Goal: Navigation & Orientation: Understand site structure

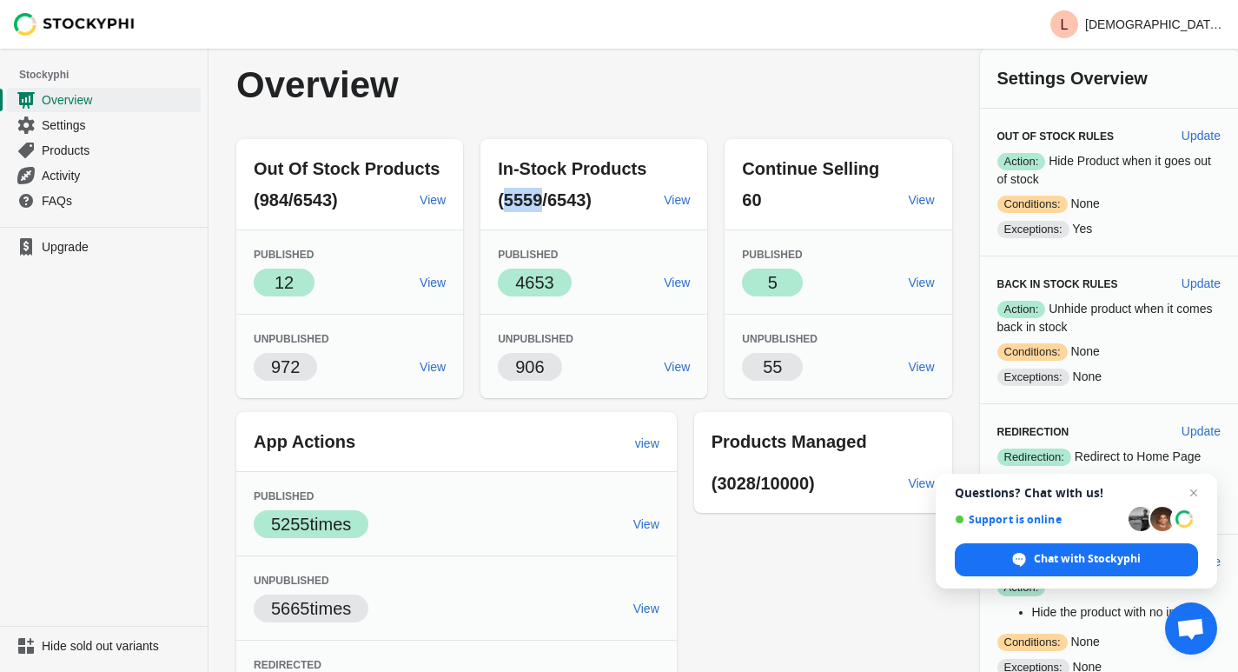
drag, startPoint x: 513, startPoint y: 206, endPoint x: 544, endPoint y: 201, distance: 31.7
click at [544, 201] on span "(5559/6543)" at bounding box center [545, 199] width 94 height 19
drag, startPoint x: 516, startPoint y: 283, endPoint x: 569, endPoint y: 281, distance: 53.1
click at [569, 281] on span "Success 4653" at bounding box center [535, 282] width 74 height 28
drag, startPoint x: 300, startPoint y: 209, endPoint x: 331, endPoint y: 212, distance: 31.5
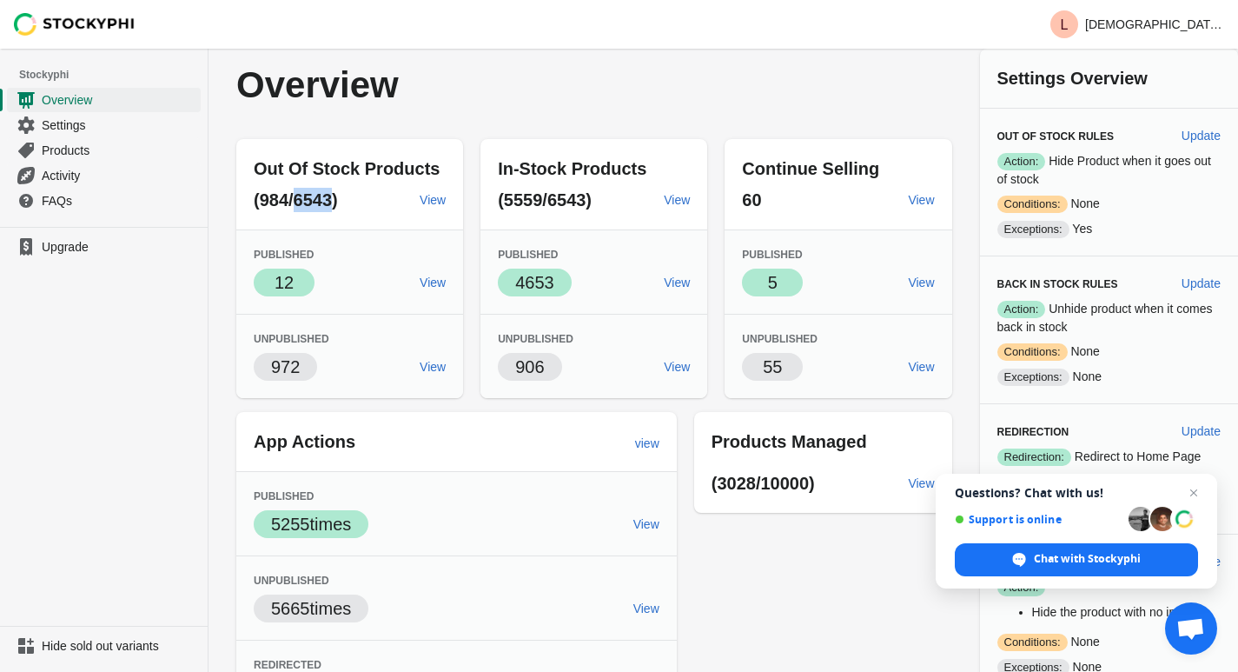
click at [331, 212] on div "Out Of Stock Products (984/6543) View" at bounding box center [349, 184] width 227 height 90
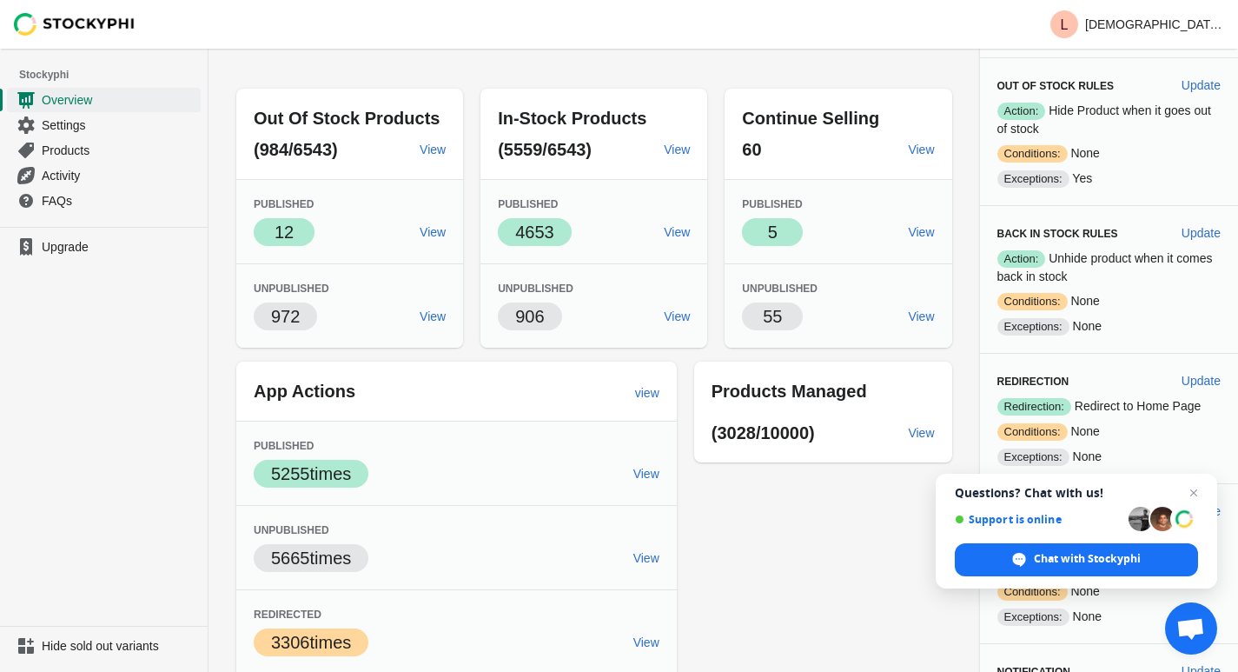
scroll to position [50, 0]
click at [687, 317] on span "View" at bounding box center [677, 317] width 26 height 14
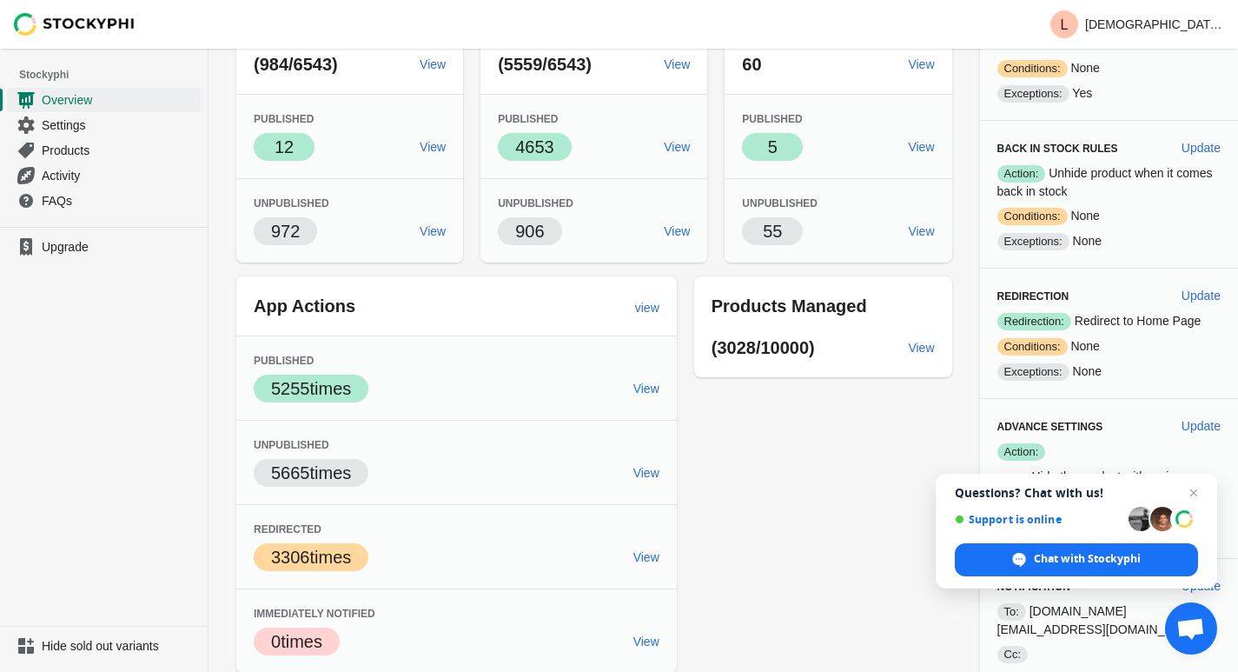
scroll to position [136, 0]
drag, startPoint x: 773, startPoint y: 348, endPoint x: 820, endPoint y: 344, distance: 47.0
click at [815, 344] on span "(3028/10000)" at bounding box center [763, 346] width 103 height 19
click at [1195, 491] on span "Close chat" at bounding box center [1194, 493] width 22 height 22
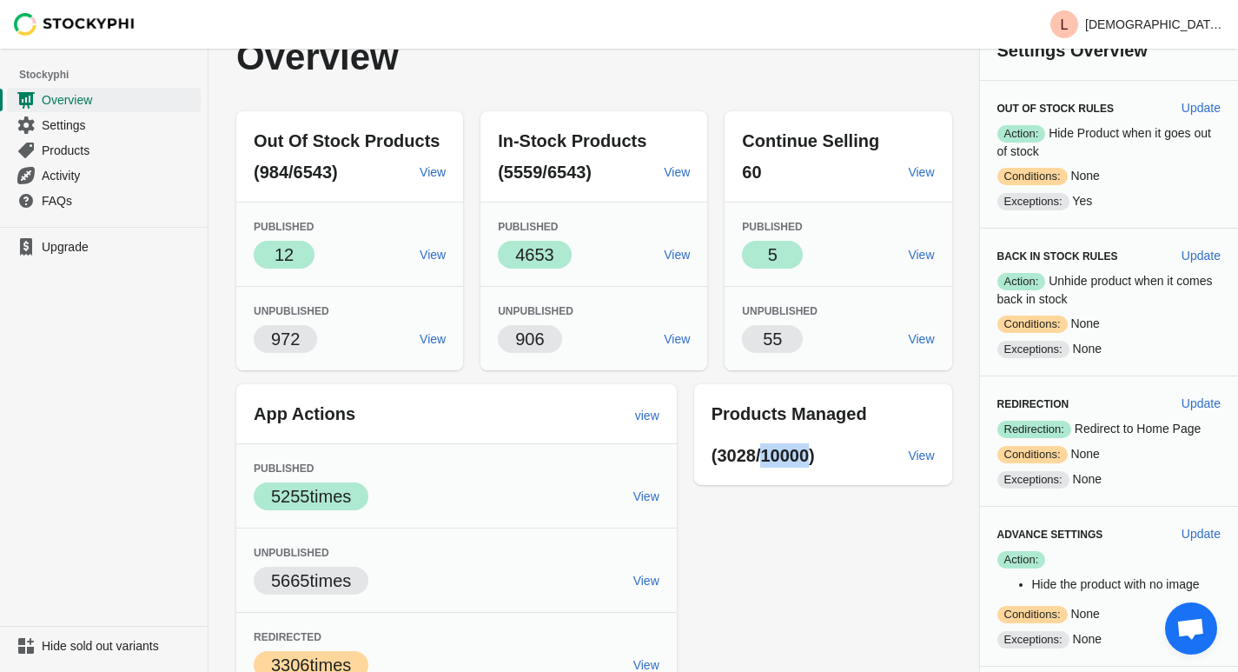
scroll to position [0, 0]
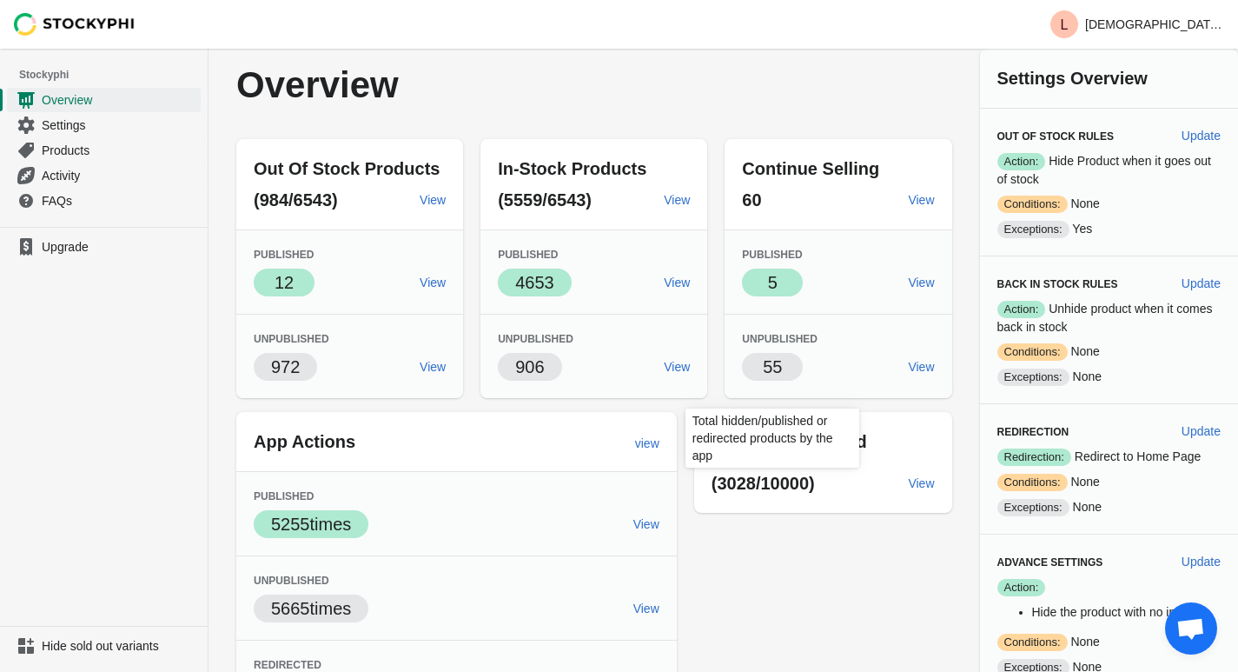
click at [768, 483] on span "(3028/10000)" at bounding box center [763, 483] width 103 height 19
drag, startPoint x: 773, startPoint y: 485, endPoint x: 818, endPoint y: 499, distance: 47.3
click at [818, 499] on div "(3028/10000) View" at bounding box center [823, 483] width 258 height 59
click at [838, 95] on div "Overview" at bounding box center [594, 85] width 716 height 38
click at [809, 561] on div "Out Of Stock Products (984/6543) View Published Success 12 View Unpublished 972…" at bounding box center [585, 466] width 733 height 683
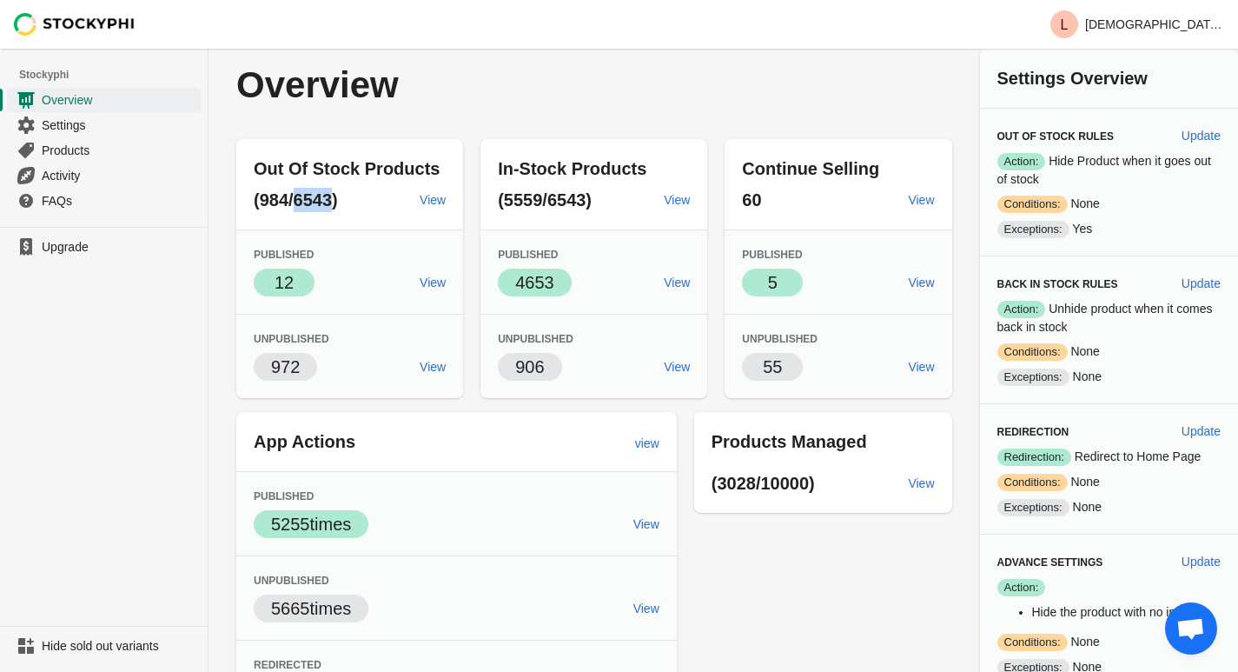
drag, startPoint x: 293, startPoint y: 197, endPoint x: 335, endPoint y: 202, distance: 42.0
click at [335, 202] on span "(984/6543)" at bounding box center [296, 199] width 84 height 19
click at [296, 204] on span "(984/6543)" at bounding box center [296, 199] width 84 height 19
drag, startPoint x: 295, startPoint y: 204, endPoint x: 333, endPoint y: 201, distance: 37.5
click at [333, 201] on span "(984/6543)" at bounding box center [296, 199] width 84 height 19
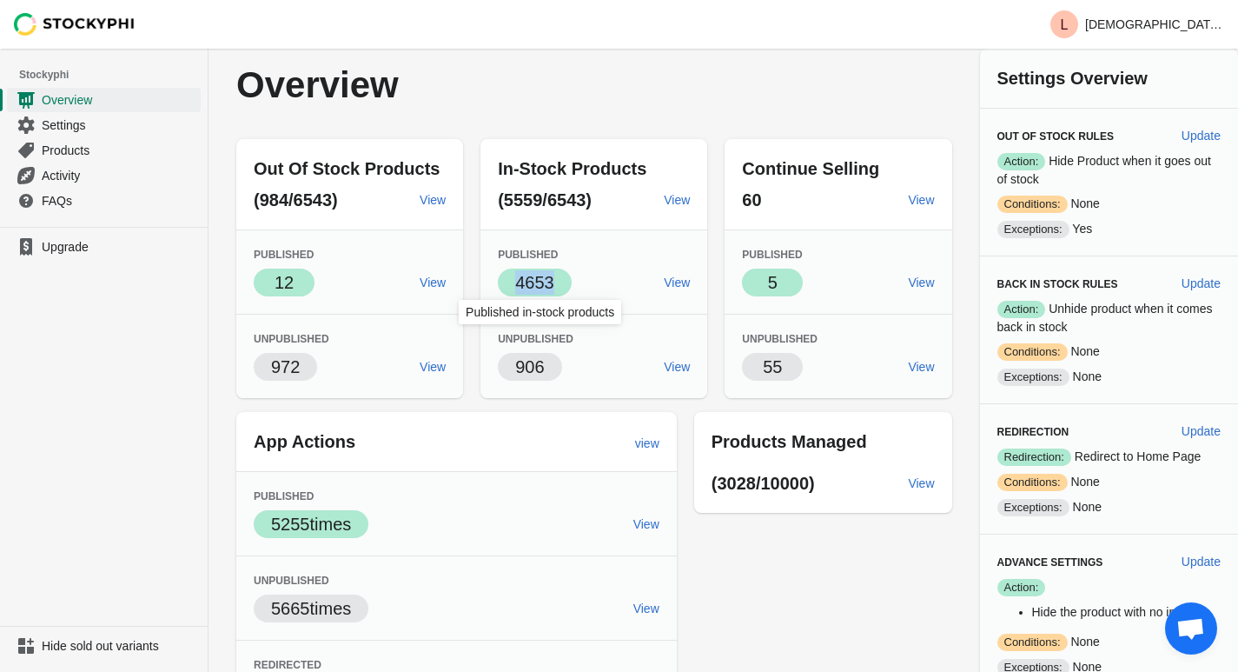
drag, startPoint x: 519, startPoint y: 282, endPoint x: 574, endPoint y: 281, distance: 55.6
click at [572, 281] on span "Success 4653" at bounding box center [535, 282] width 74 height 28
drag, startPoint x: 294, startPoint y: 204, endPoint x: 336, endPoint y: 202, distance: 42.6
click at [336, 202] on span "(984/6543)" at bounding box center [296, 199] width 84 height 19
click at [299, 201] on span "(984/6543)" at bounding box center [296, 199] width 84 height 19
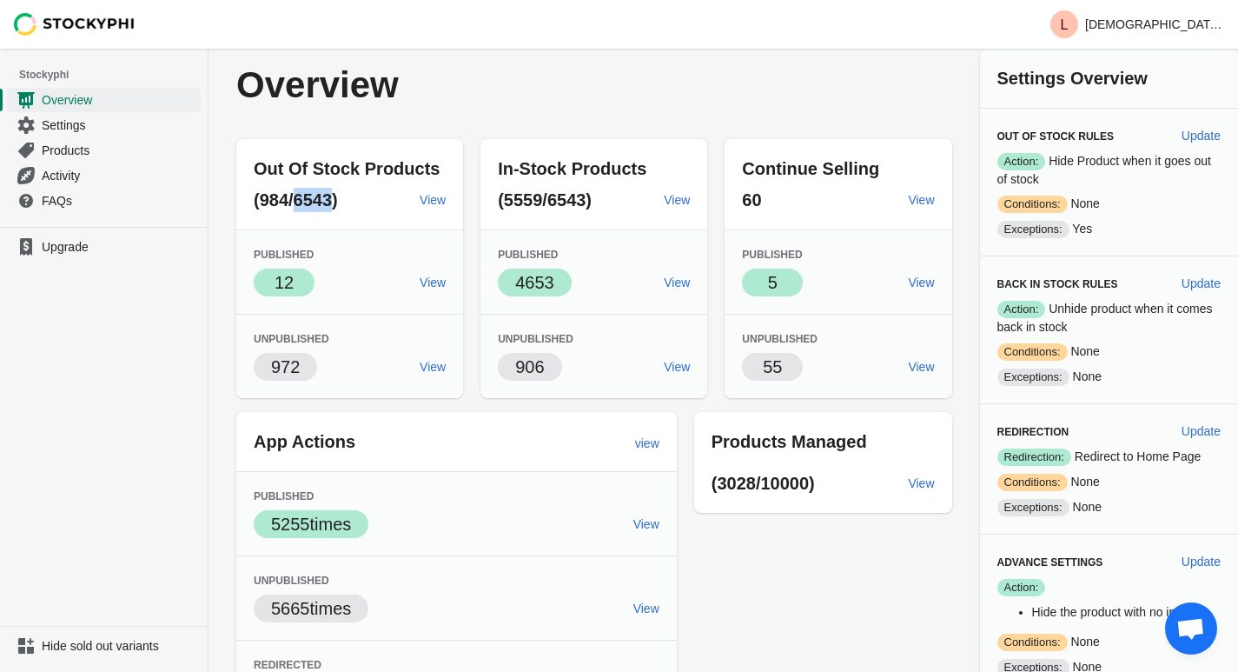
drag, startPoint x: 297, startPoint y: 205, endPoint x: 335, endPoint y: 205, distance: 37.4
click at [335, 205] on span "(984/6543)" at bounding box center [296, 199] width 84 height 19
drag, startPoint x: 263, startPoint y: 207, endPoint x: 284, endPoint y: 205, distance: 20.9
click at [284, 205] on span "(984/6543)" at bounding box center [296, 199] width 84 height 19
click at [258, 199] on span "(984/6543)" at bounding box center [296, 199] width 84 height 19
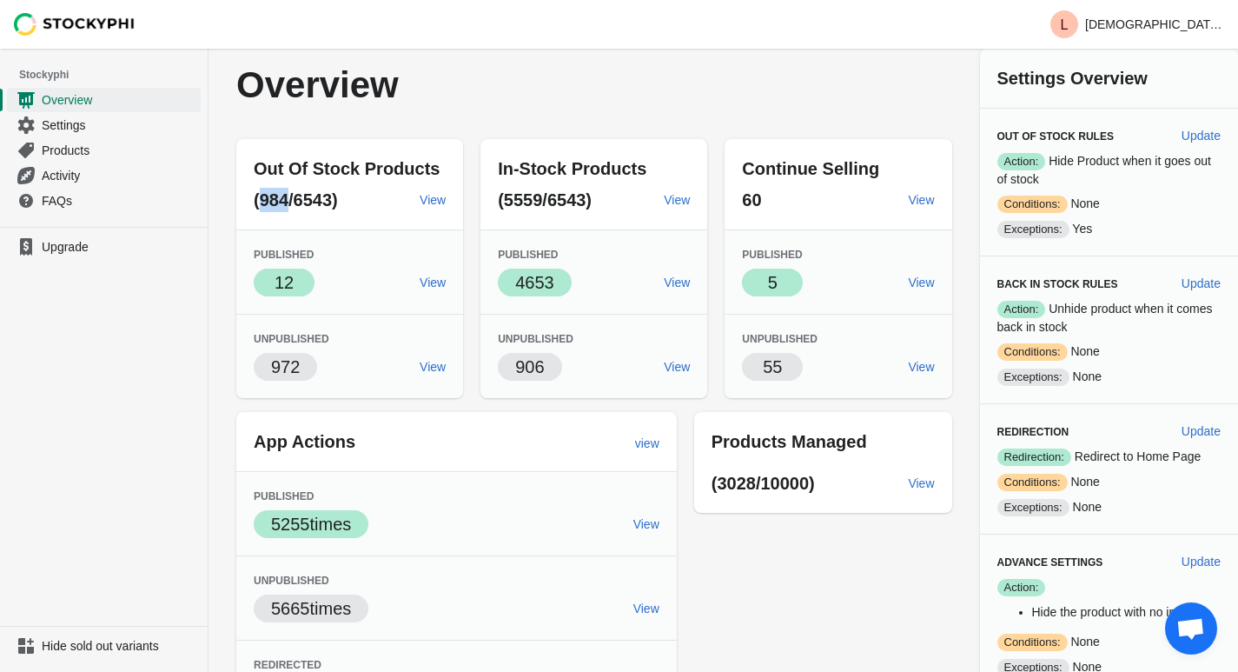
drag, startPoint x: 257, startPoint y: 200, endPoint x: 276, endPoint y: 200, distance: 19.1
click at [276, 200] on span "(984/6543)" at bounding box center [296, 199] width 84 height 19
drag, startPoint x: 512, startPoint y: 203, endPoint x: 547, endPoint y: 204, distance: 34.8
click at [547, 204] on span "(5559/6543)" at bounding box center [545, 199] width 94 height 19
drag, startPoint x: 520, startPoint y: 285, endPoint x: 567, endPoint y: 284, distance: 46.1
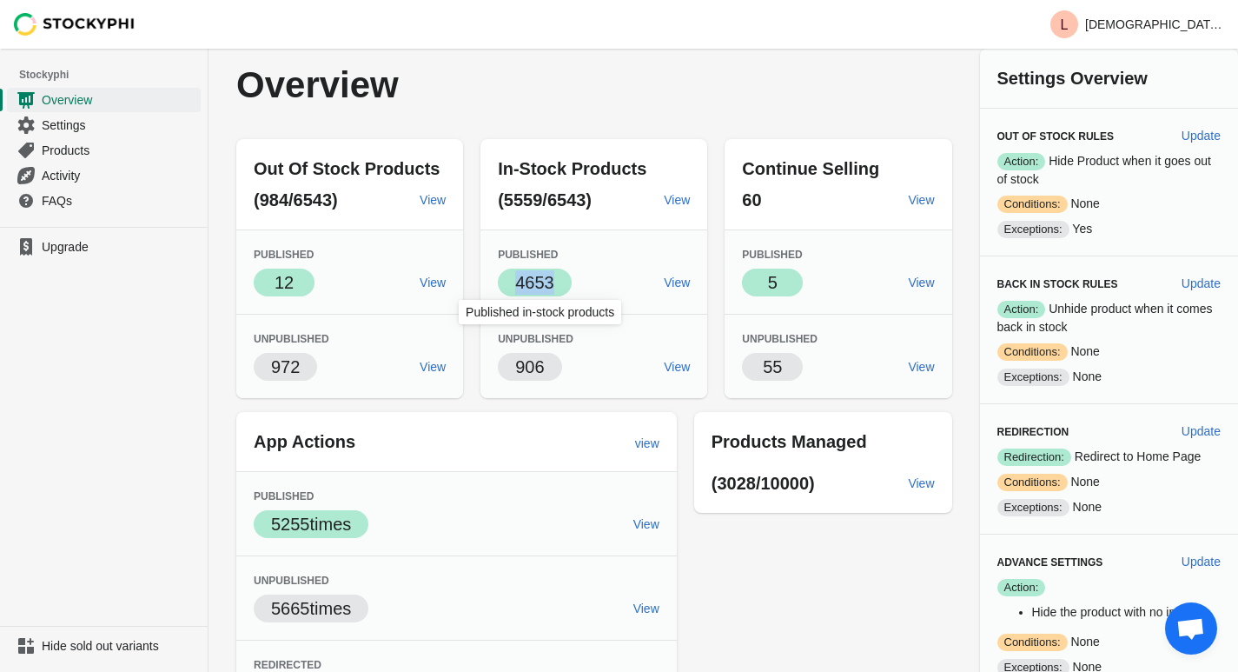
click at [567, 284] on span "Success 4653" at bounding box center [535, 282] width 74 height 28
drag, startPoint x: 520, startPoint y: 372, endPoint x: 553, endPoint y: 370, distance: 33.1
click at [553, 370] on span "906" at bounding box center [529, 367] width 63 height 28
click at [535, 361] on p "906" at bounding box center [529, 367] width 29 height 24
drag, startPoint x: 523, startPoint y: 363, endPoint x: 560, endPoint y: 366, distance: 37.5
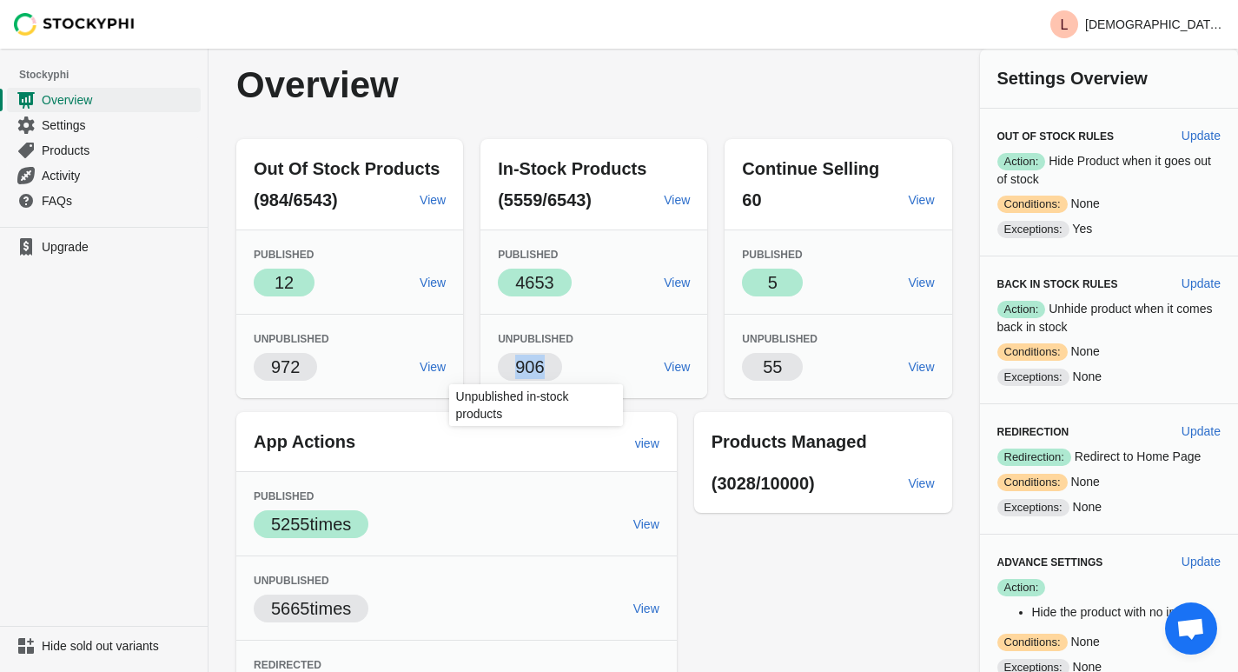
click at [560, 366] on span "906" at bounding box center [529, 367] width 63 height 28
drag, startPoint x: 525, startPoint y: 285, endPoint x: 593, endPoint y: 280, distance: 68.8
click at [593, 280] on div "Success 4653" at bounding box center [574, 282] width 152 height 28
click at [690, 282] on span "View" at bounding box center [677, 282] width 26 height 14
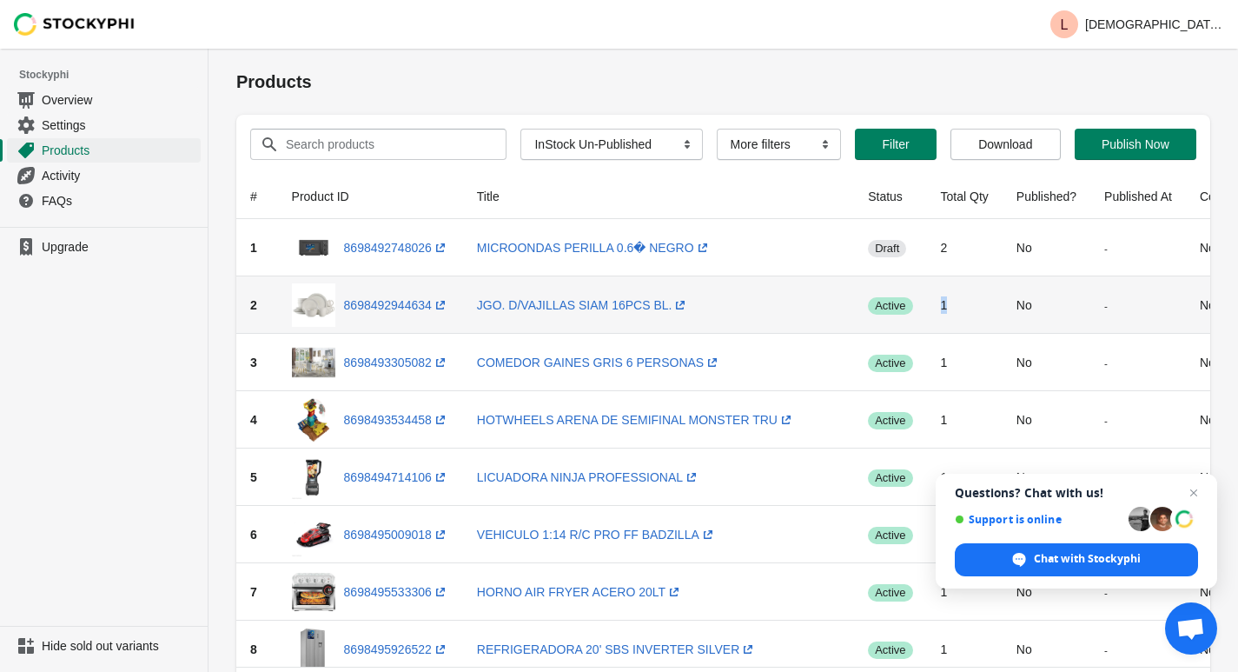
drag, startPoint x: 876, startPoint y: 303, endPoint x: 890, endPoint y: 307, distance: 14.3
click at [927, 307] on td "1" at bounding box center [965, 304] width 76 height 57
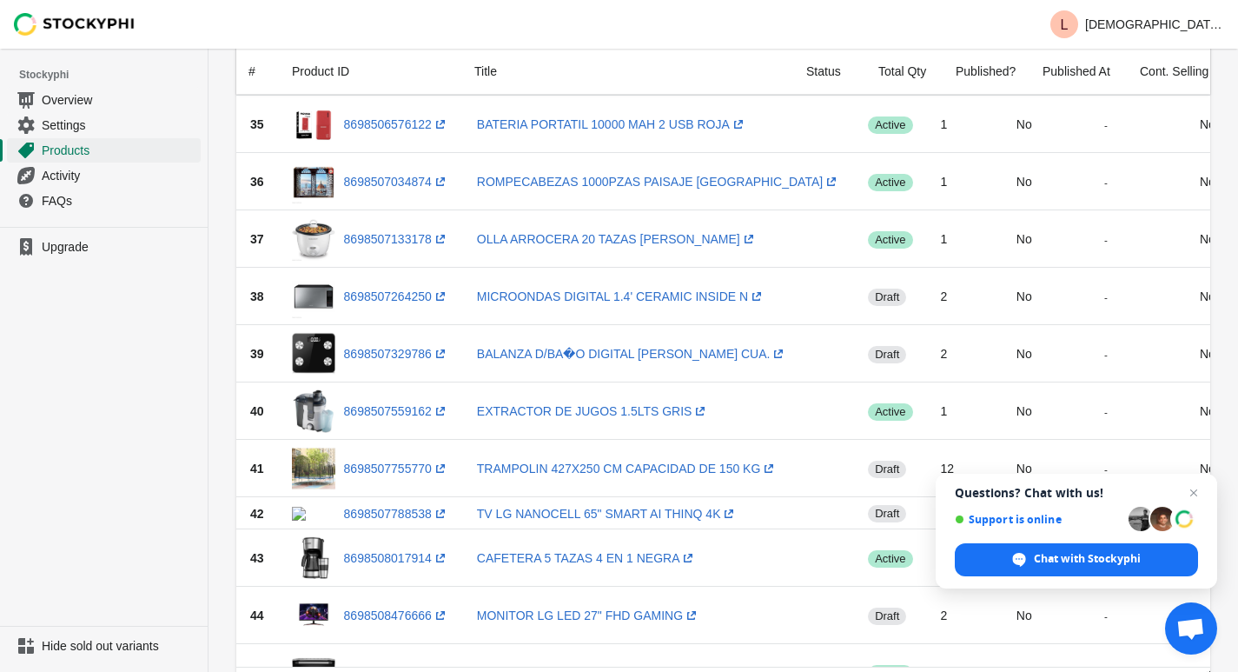
scroll to position [1998, 0]
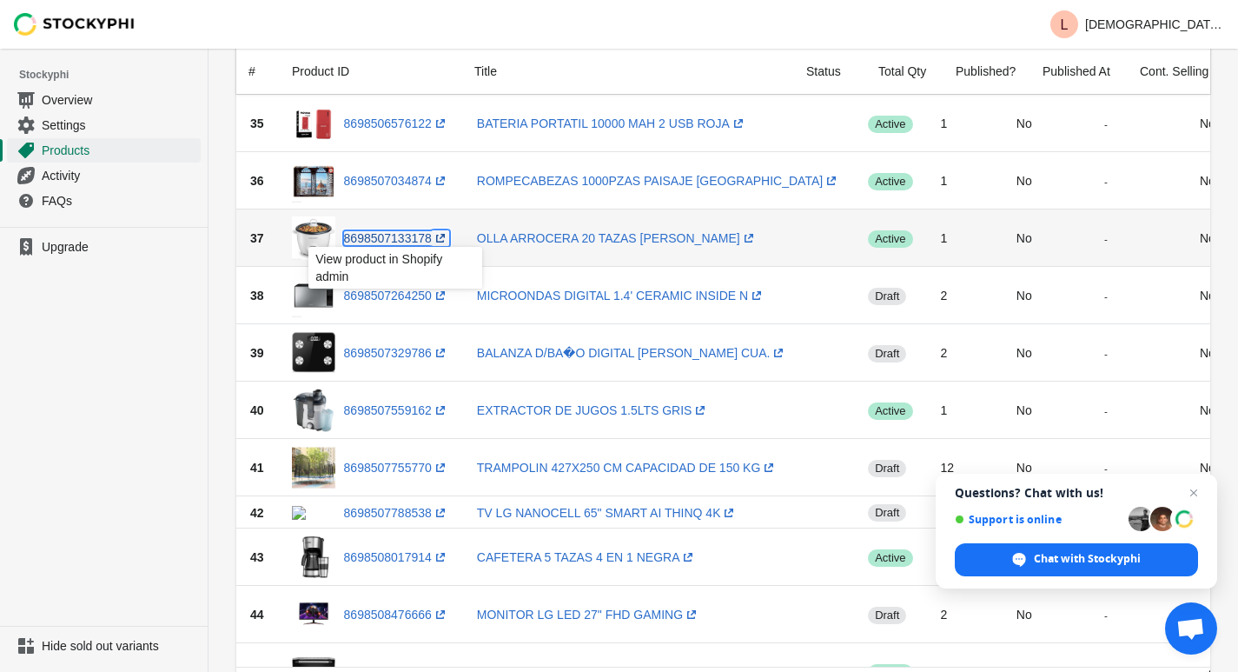
click at [380, 233] on link "8698507133178 (opens a new window)" at bounding box center [396, 238] width 105 height 14
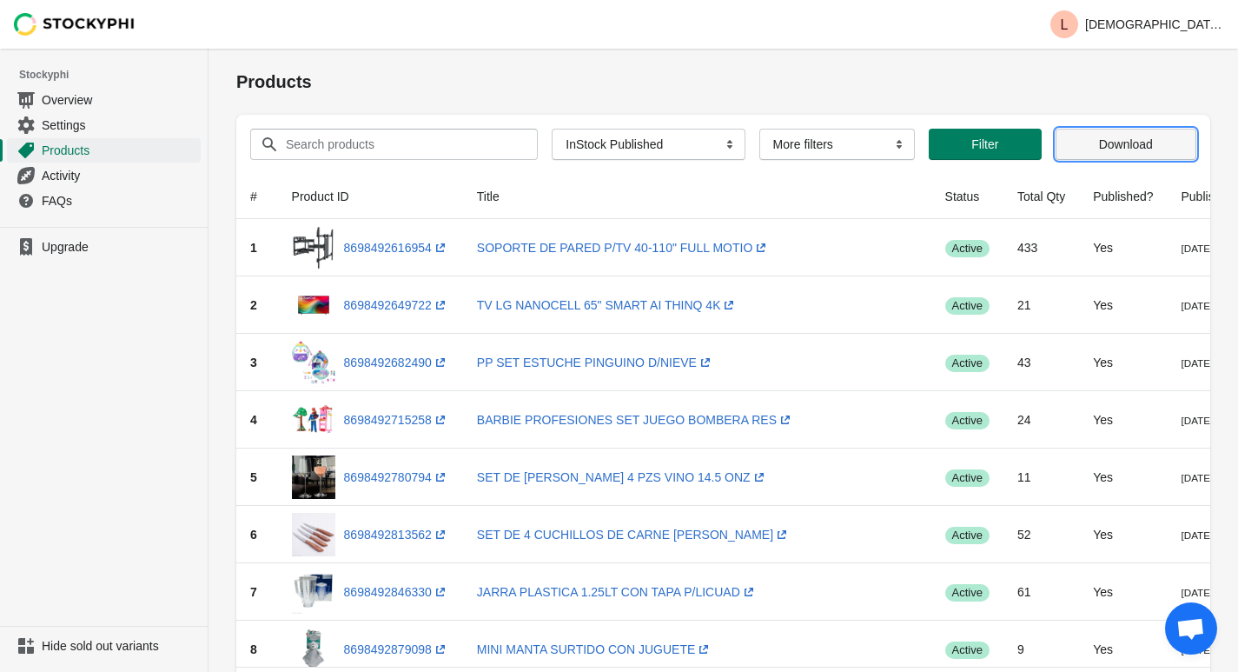
click at [1087, 149] on span "Download" at bounding box center [1126, 144] width 112 height 14
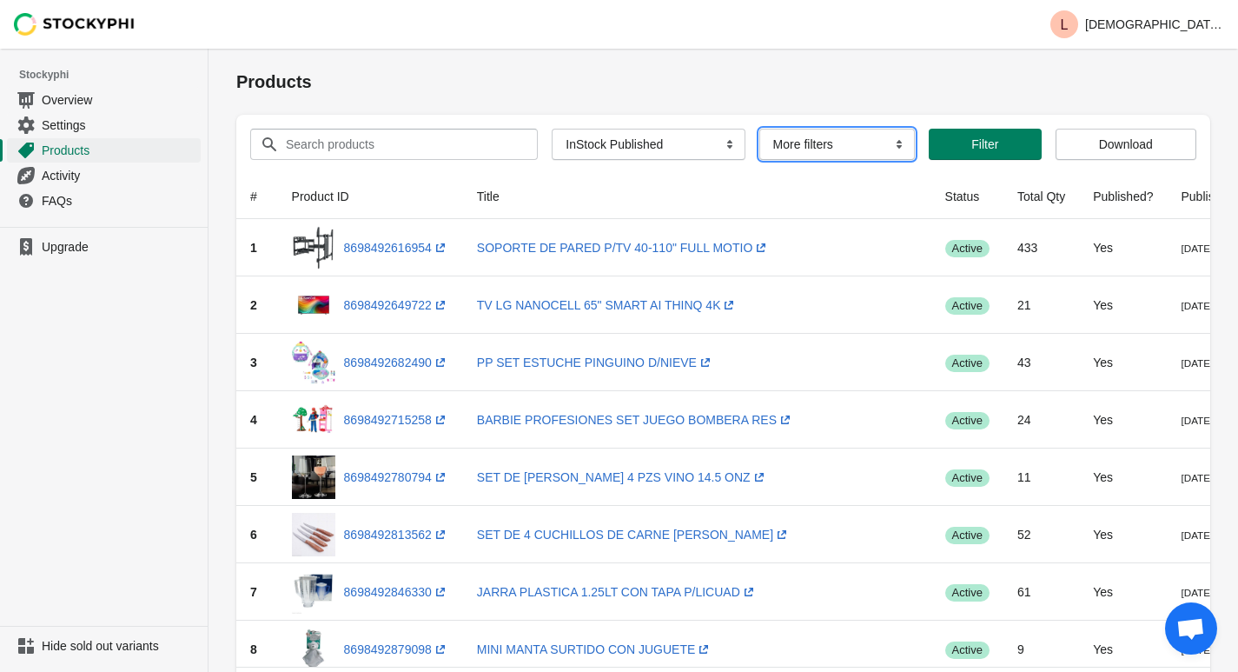
click at [789, 147] on select "More filters Delayed product hide" at bounding box center [837, 144] width 156 height 31
click at [642, 149] on select "All Products InStock InStock Published InStock Un-Published OOS OOS Published O…" at bounding box center [648, 144] width 193 height 31
select select "instock_draft"
click at [552, 129] on select "All Products InStock InStock Published InStock Un-Published OOS OOS Published O…" at bounding box center [648, 144] width 193 height 31
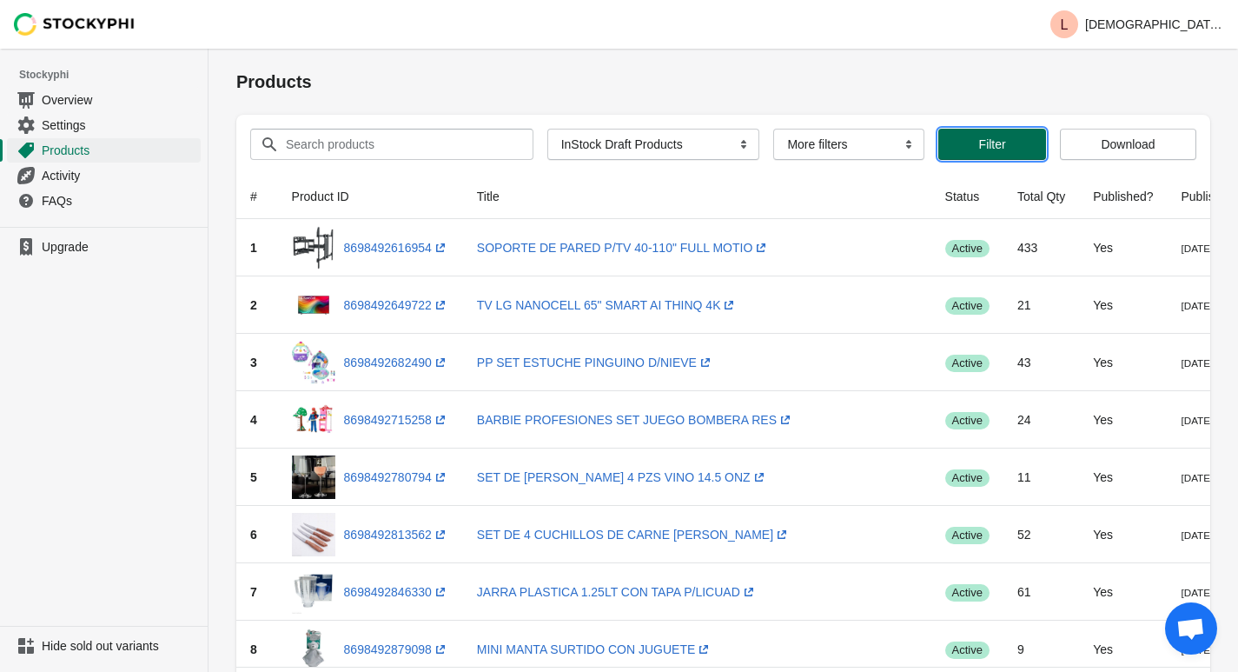
click at [981, 139] on span "Filter" at bounding box center [992, 144] width 27 height 14
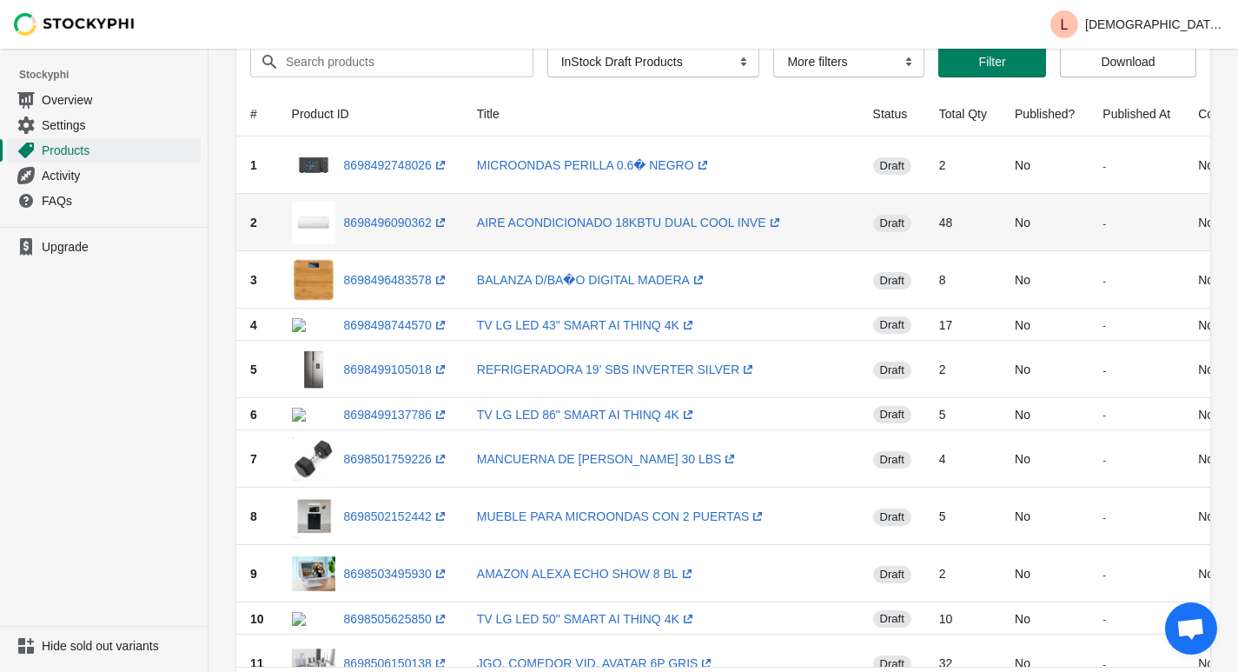
scroll to position [87, 0]
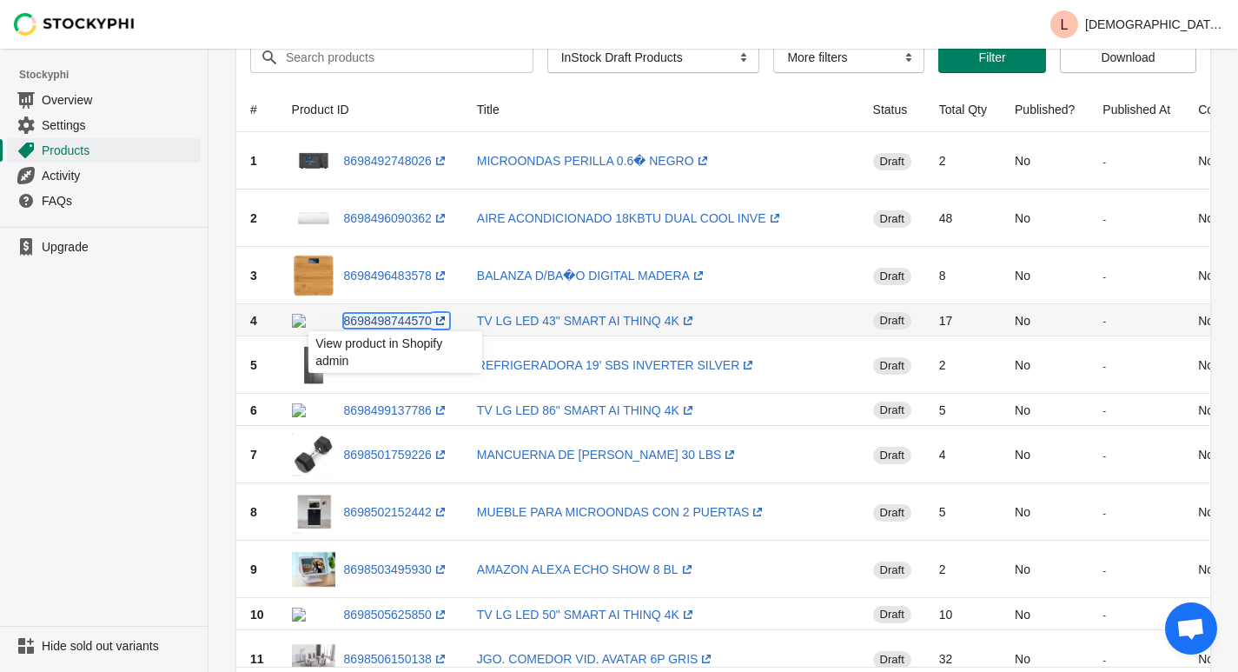
click at [408, 321] on link "8698498744570 (opens a new window)" at bounding box center [396, 321] width 105 height 14
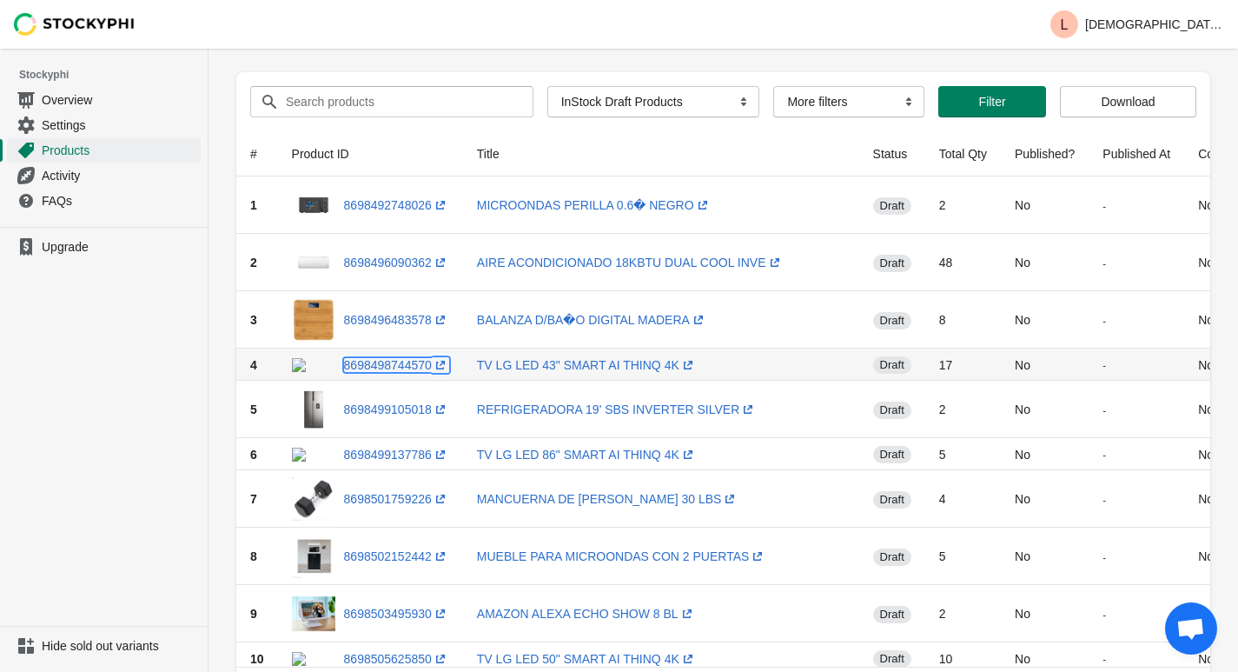
scroll to position [0, 0]
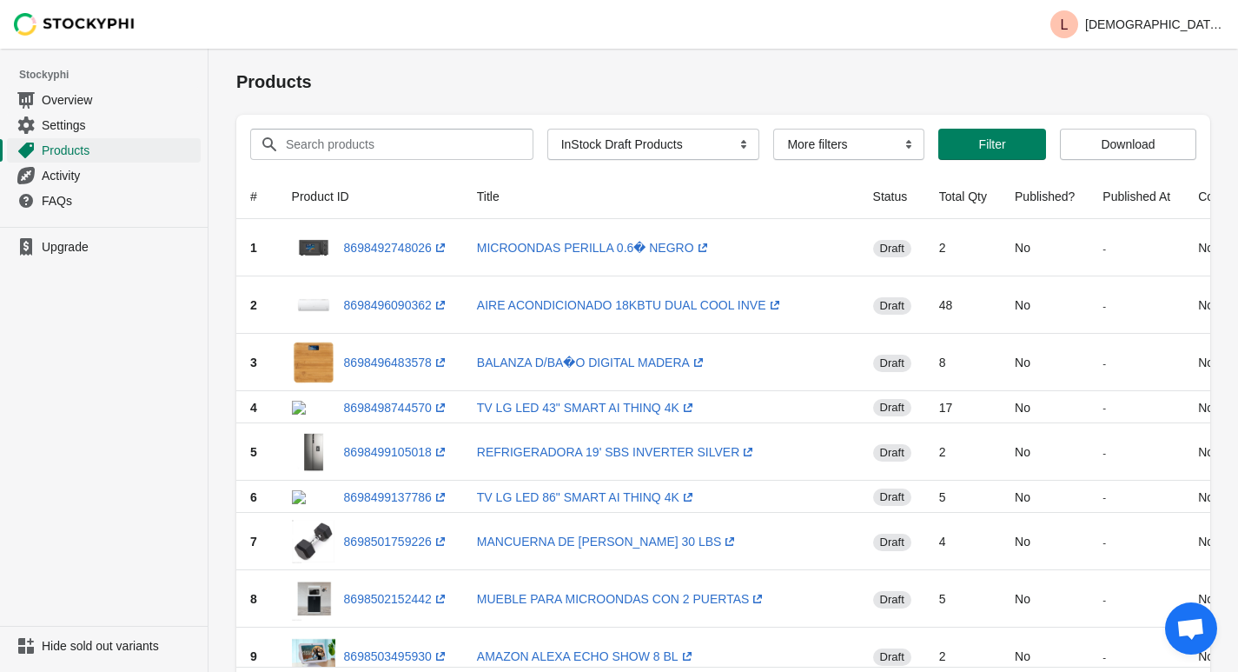
click at [120, 537] on ul "Upgrade" at bounding box center [104, 426] width 208 height 399
click at [83, 128] on span "Settings" at bounding box center [120, 124] width 156 height 17
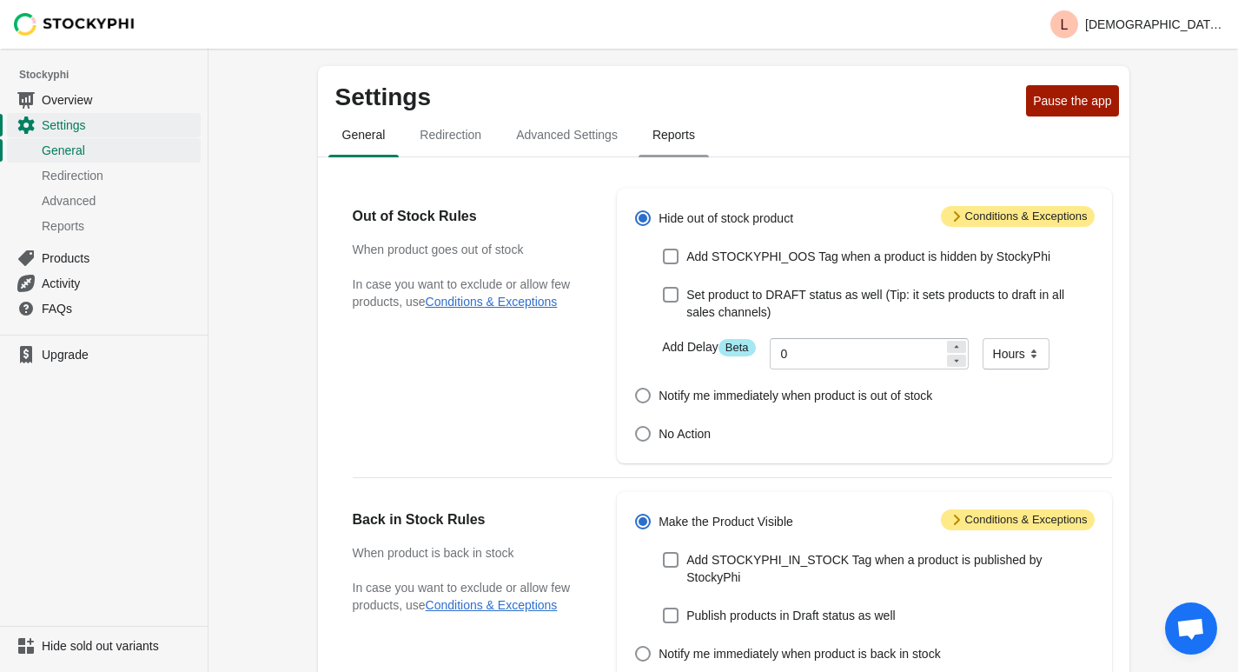
click at [673, 144] on span "Reports" at bounding box center [674, 134] width 70 height 31
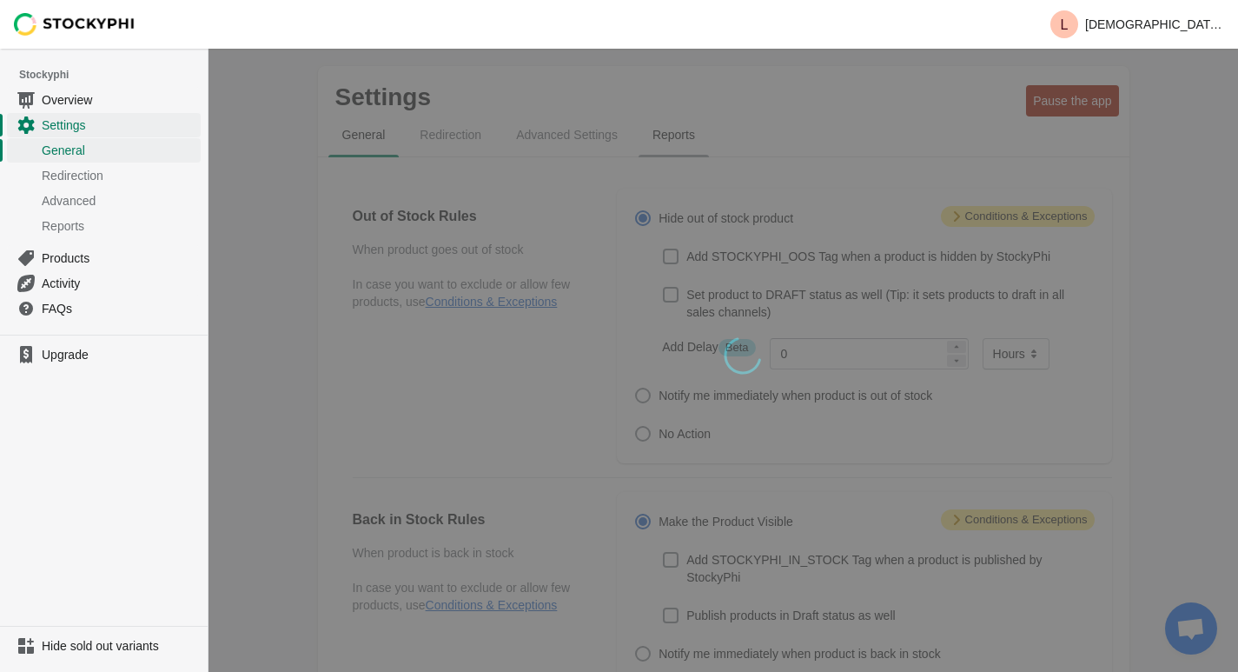
click at [673, 144] on div "wait, its loading..." at bounding box center [724, 658] width 1030 height 1219
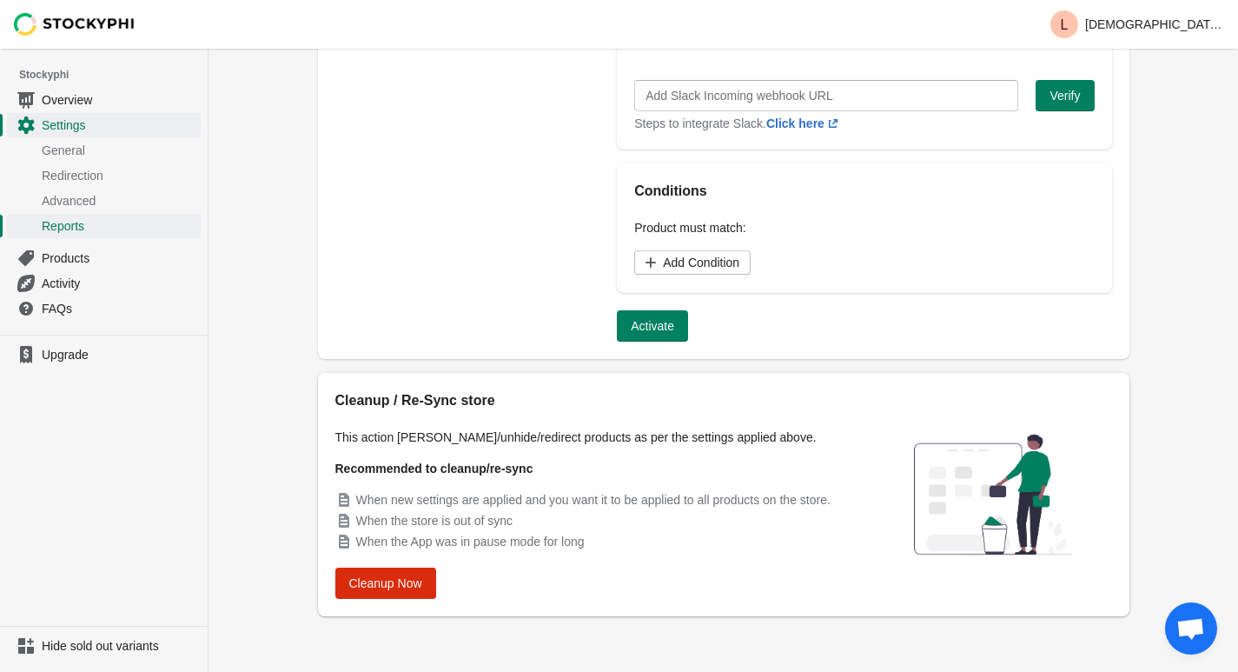
scroll to position [702, 0]
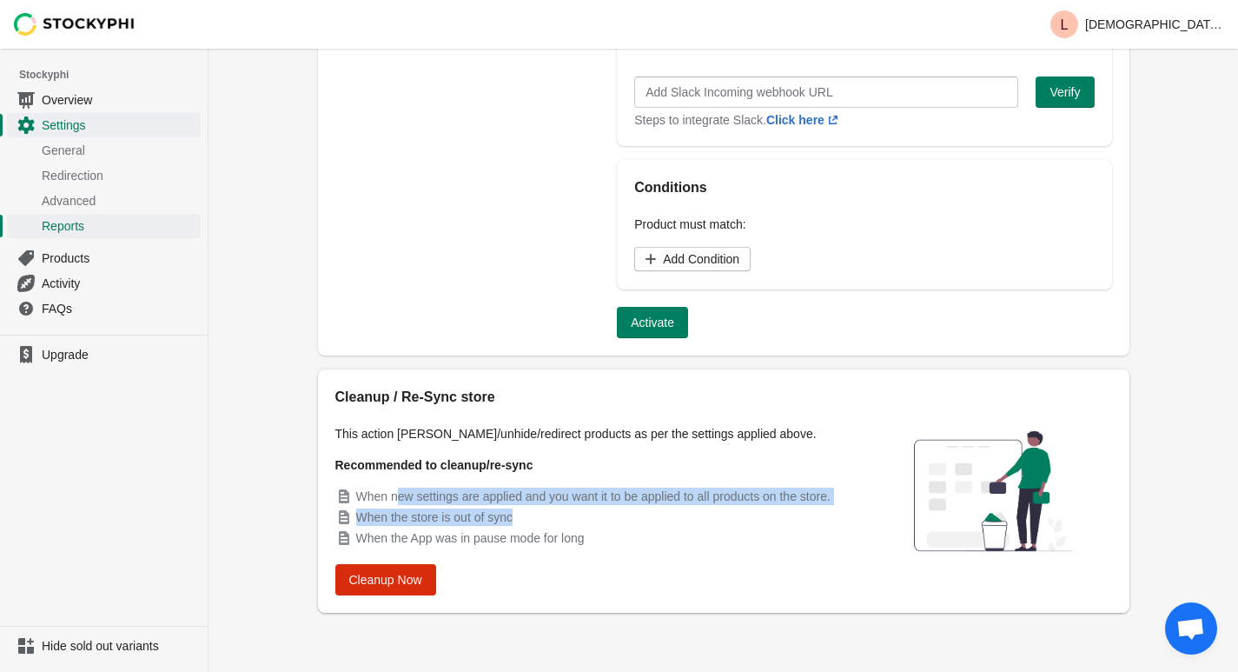
drag, startPoint x: 401, startPoint y: 502, endPoint x: 645, endPoint y: 520, distance: 244.8
click at [645, 520] on ul "When new settings are applied and you want it to be applied to all products on …" at bounding box center [595, 516] width 521 height 59
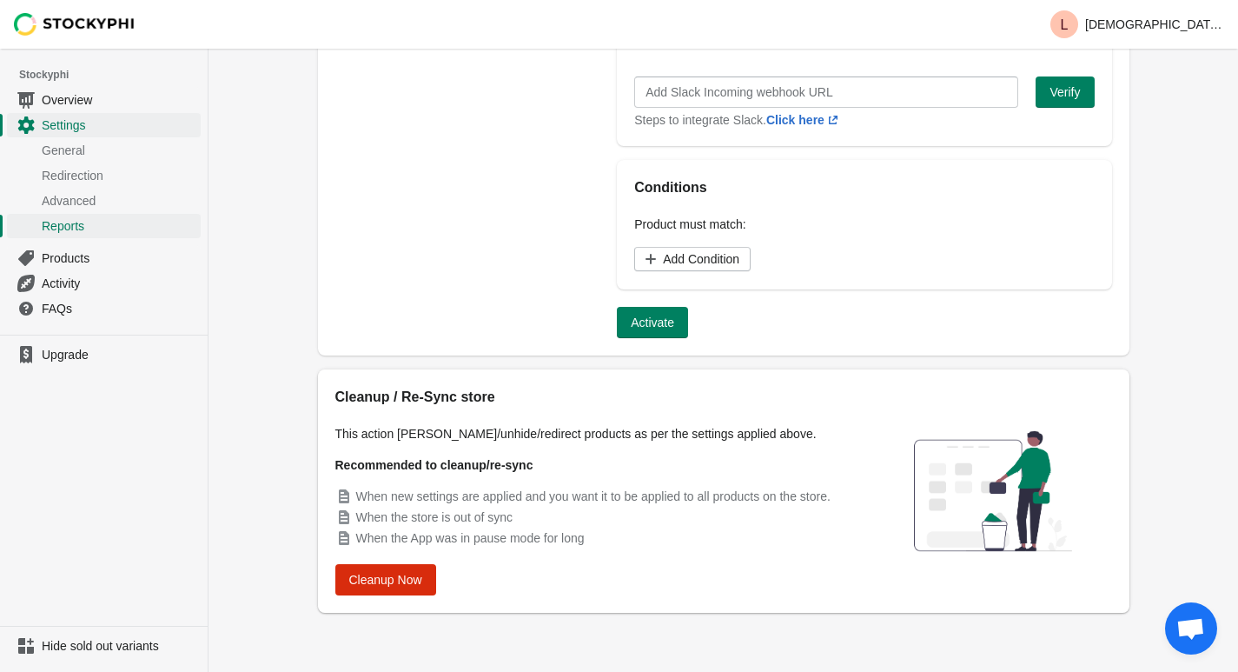
click at [528, 542] on span "When the App was in pause mode for long" at bounding box center [470, 538] width 229 height 14
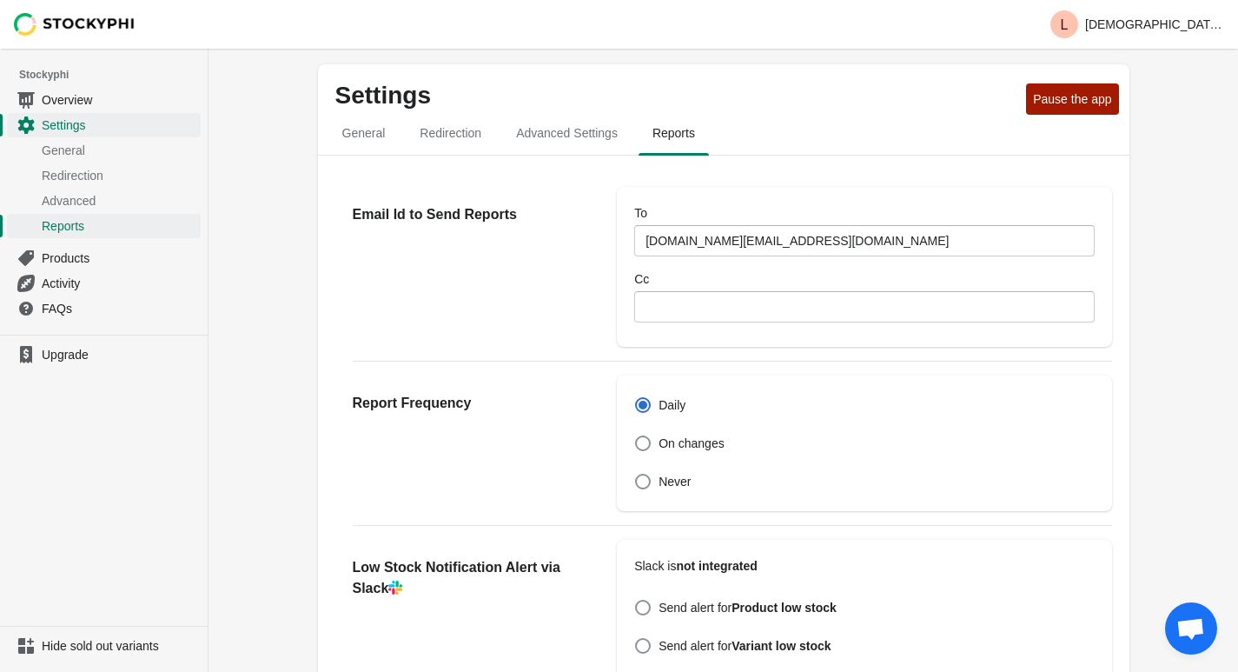
scroll to position [0, 0]
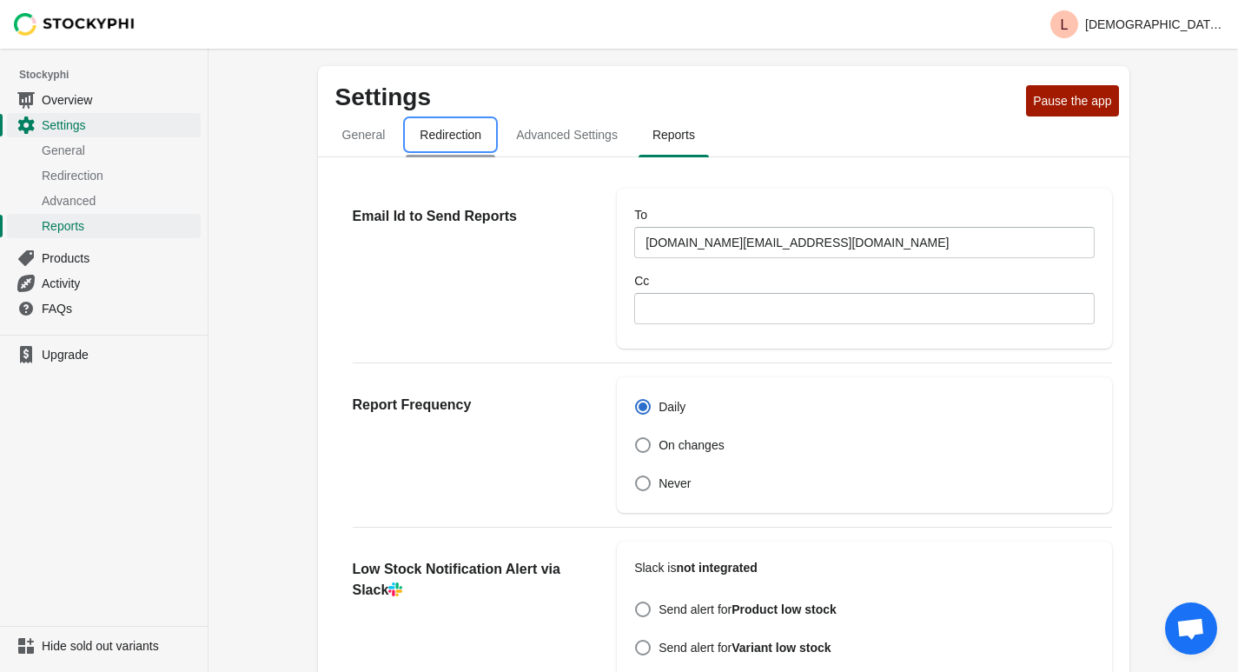
click at [441, 142] on span "Redirection" at bounding box center [450, 134] width 89 height 31
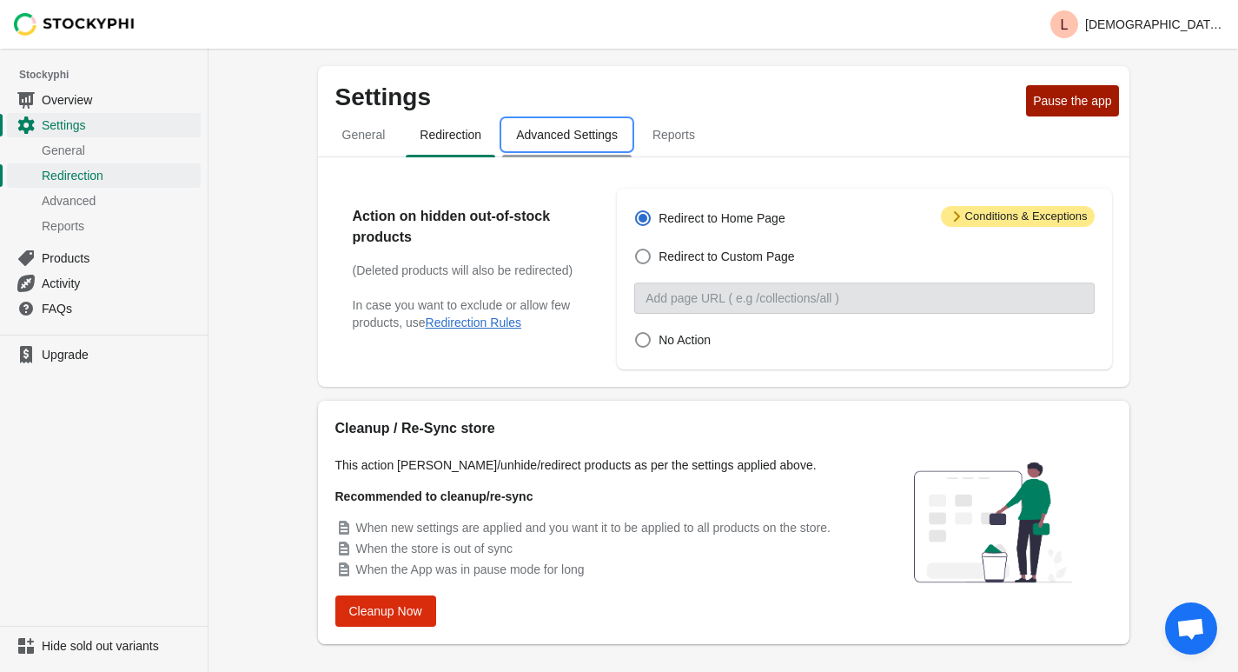
click at [541, 138] on span "Advanced Settings" at bounding box center [566, 134] width 129 height 31
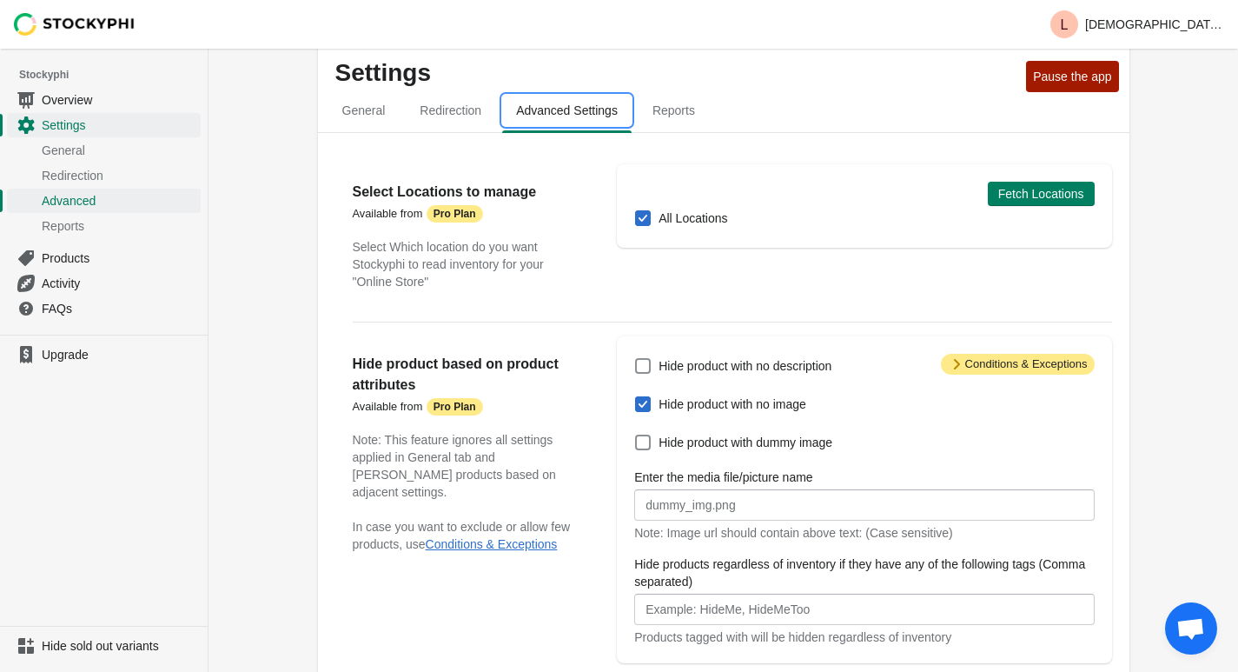
scroll to position [3, 0]
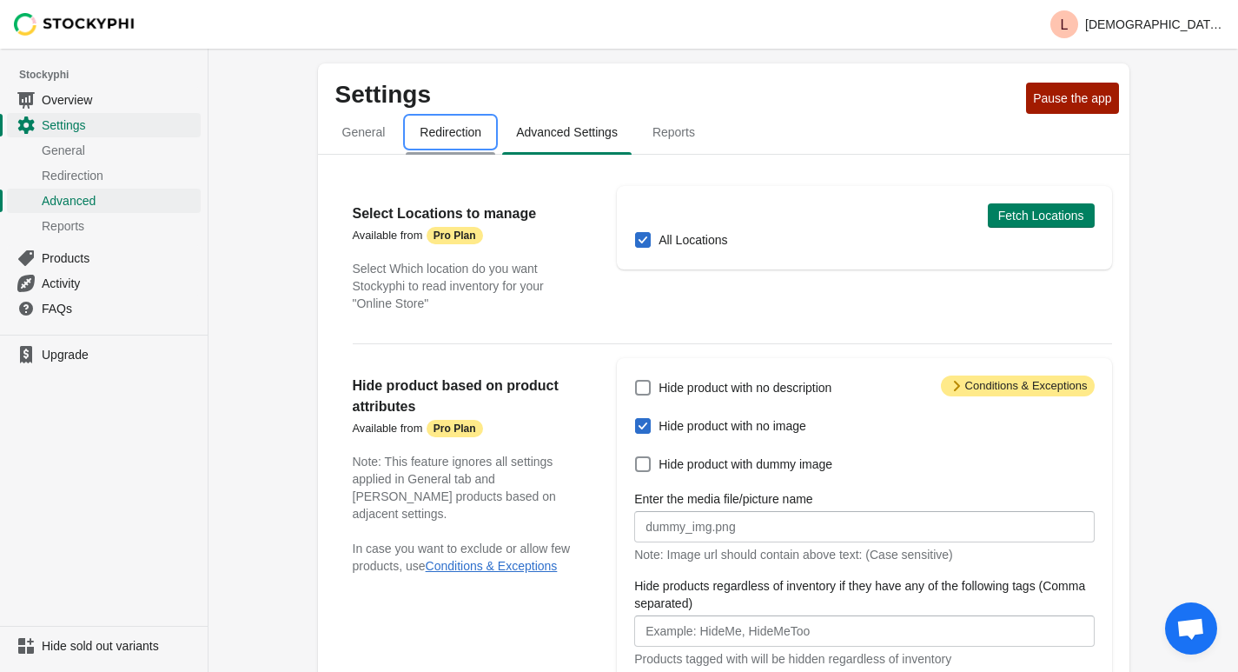
click at [454, 138] on span "Redirection" at bounding box center [450, 131] width 89 height 31
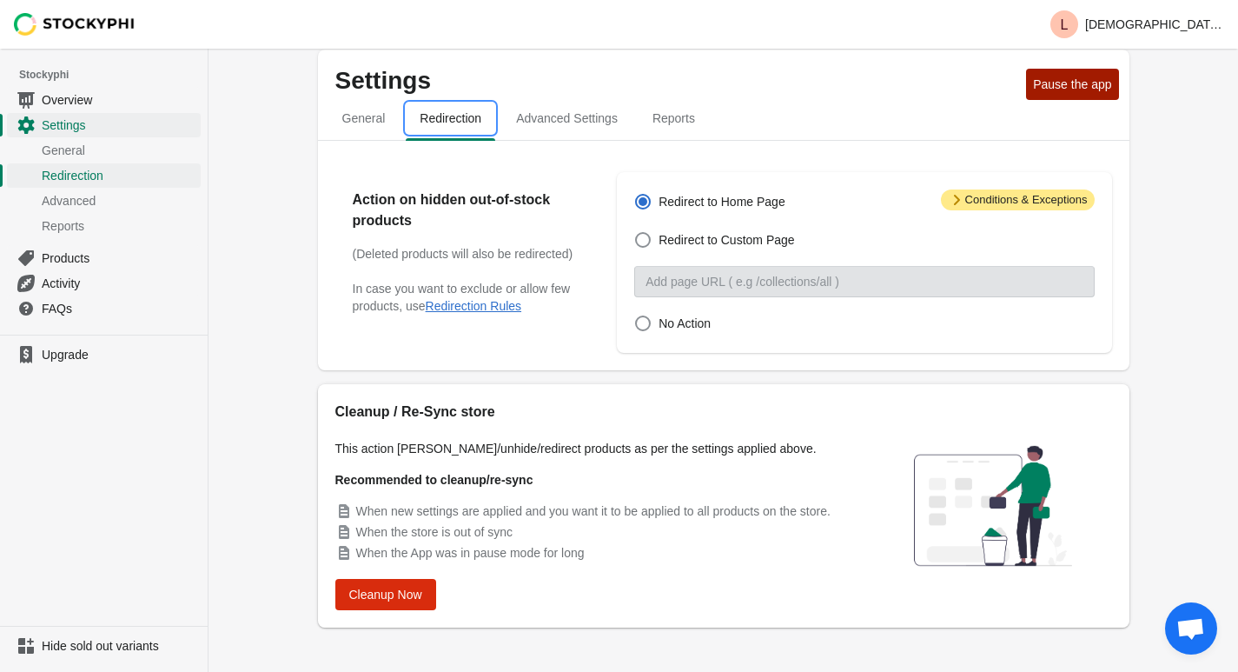
scroll to position [32, 0]
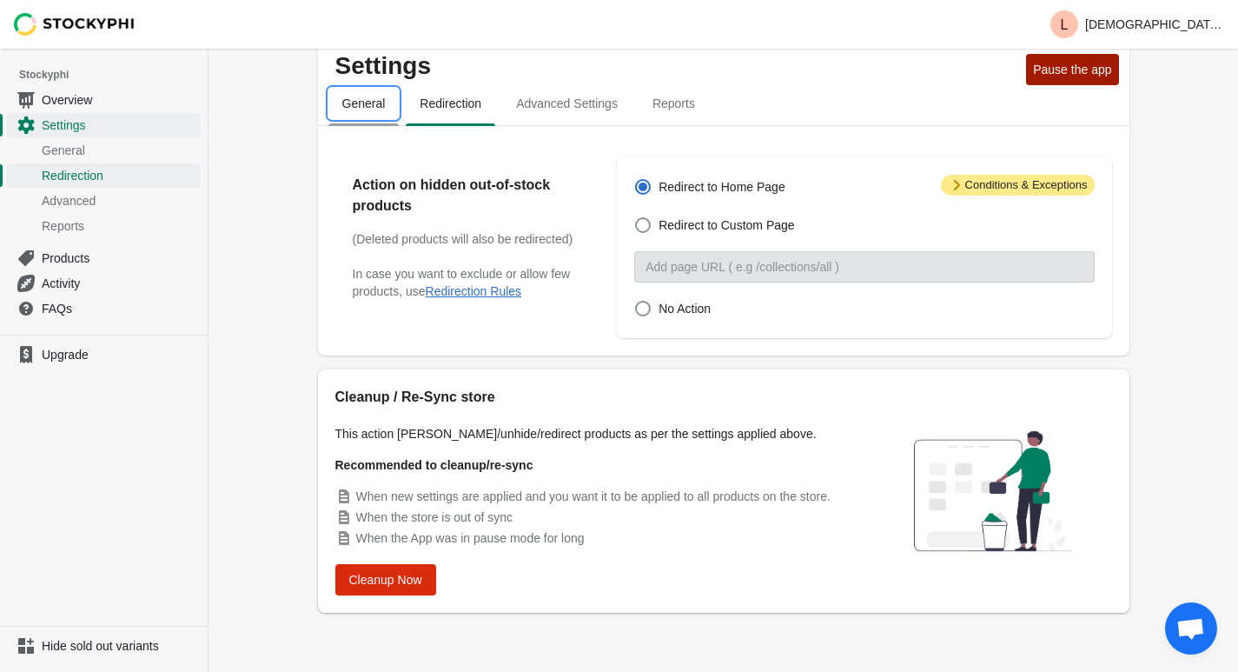
click at [369, 99] on span "General" at bounding box center [363, 103] width 71 height 31
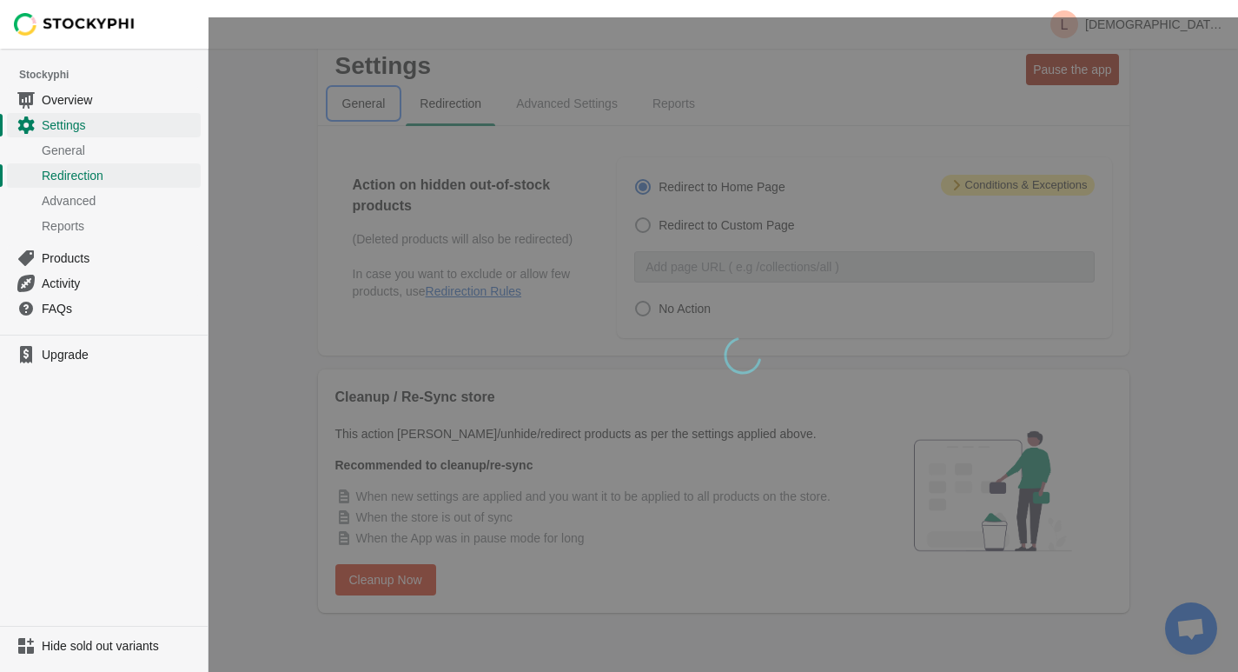
select select "hours"
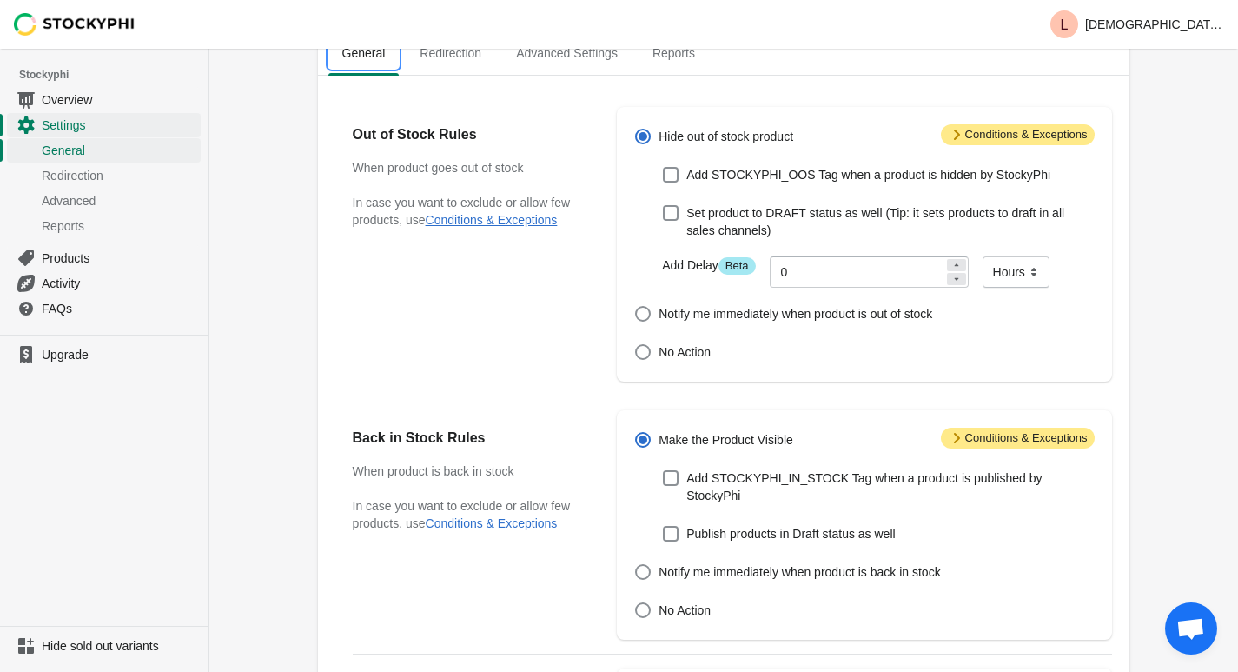
scroll to position [87, 0]
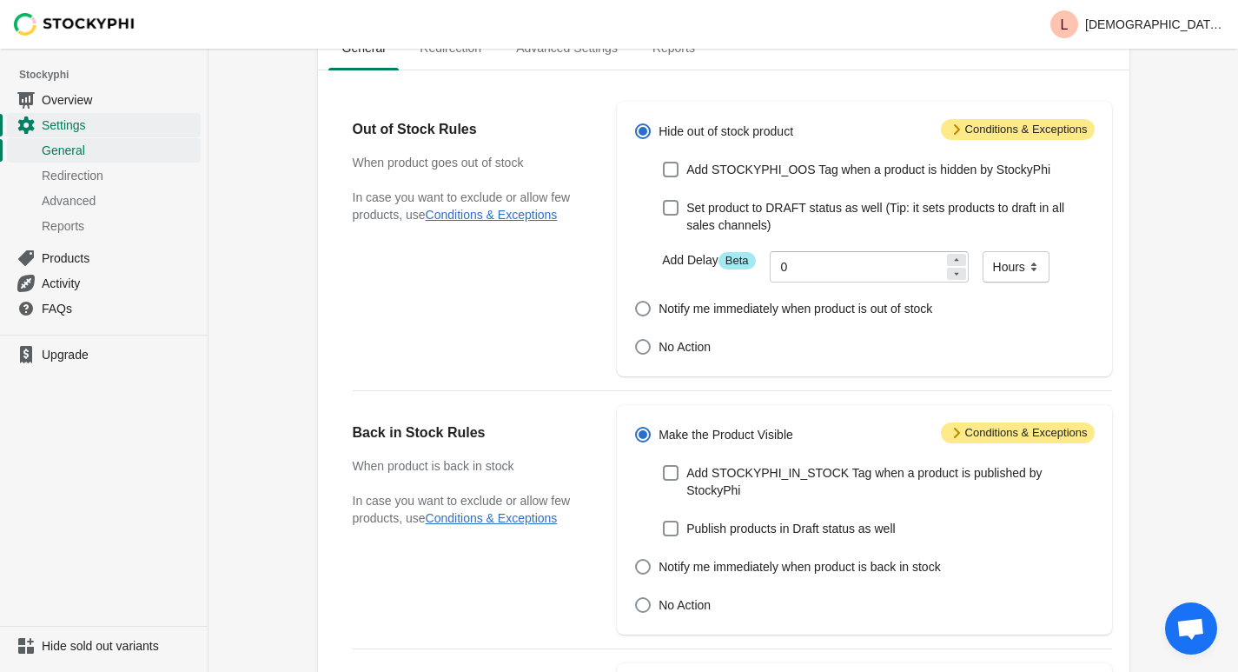
click at [993, 130] on span "Attention Conditions & Exceptions" at bounding box center [1018, 129] width 154 height 21
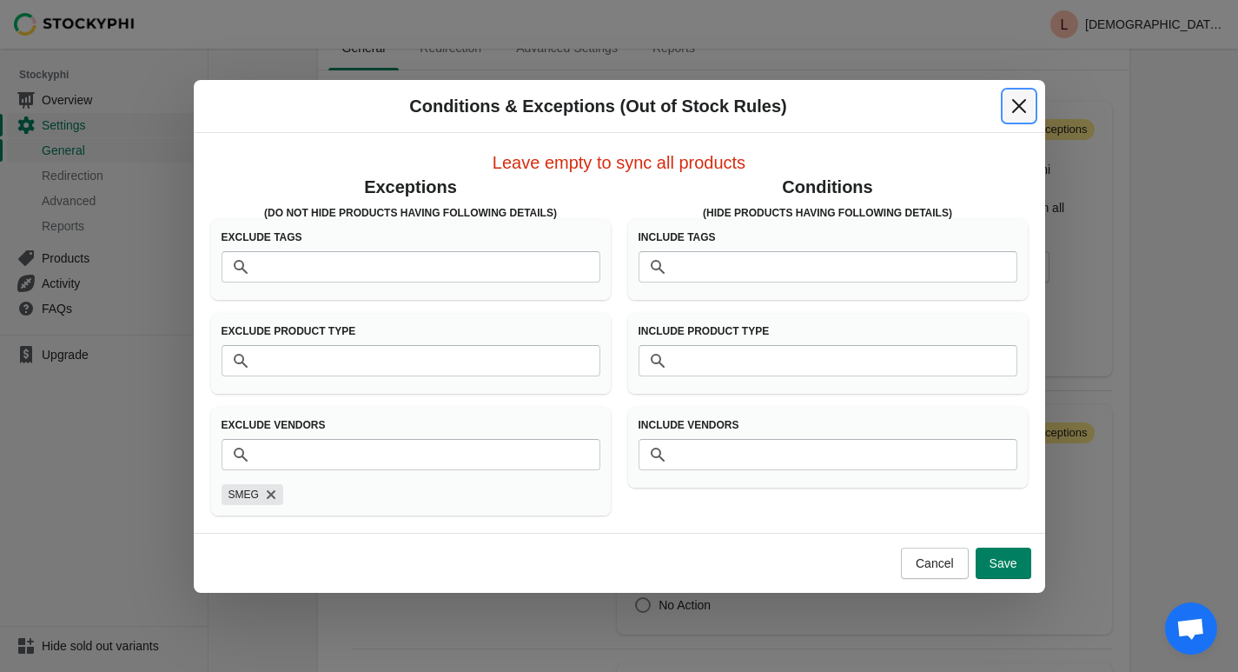
click at [1023, 101] on icon "Close" at bounding box center [1018, 105] width 14 height 14
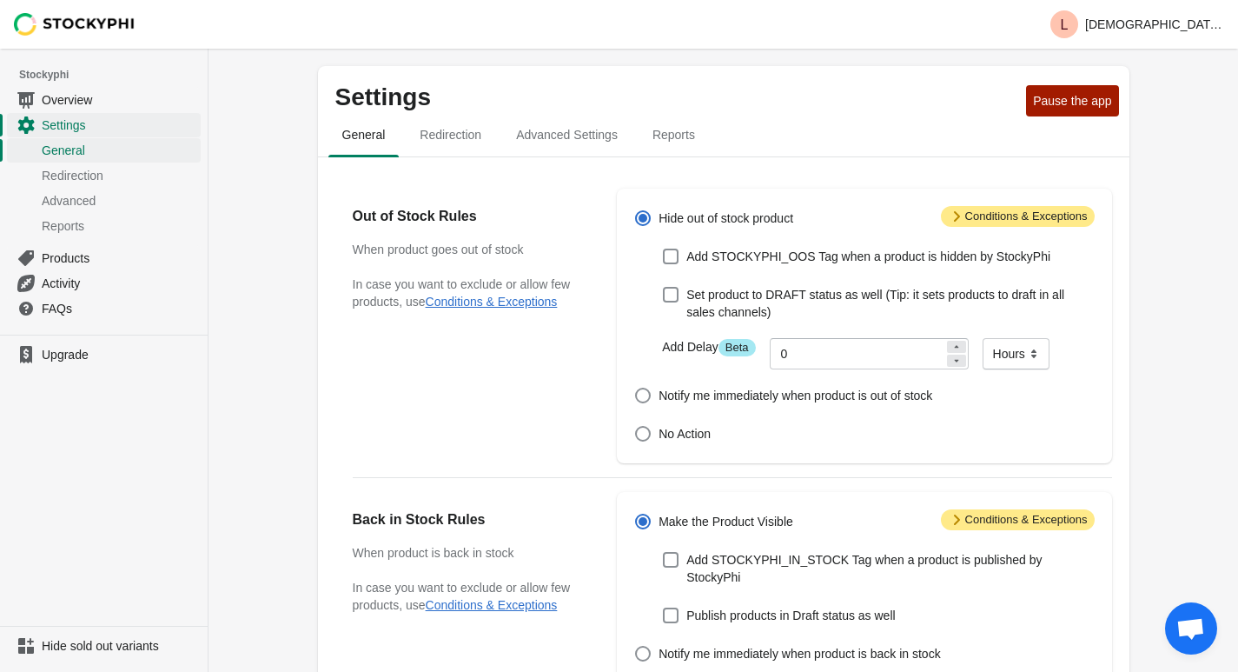
click at [994, 220] on span "Attention Conditions & Exceptions" at bounding box center [1018, 216] width 154 height 21
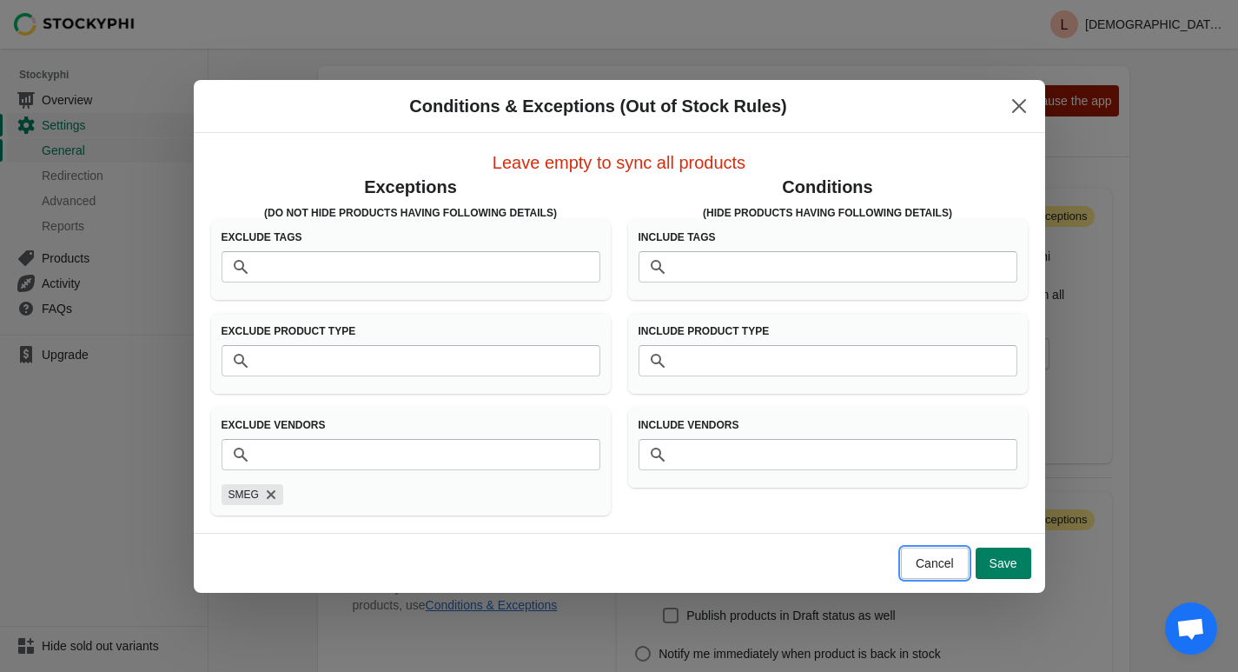
click at [938, 563] on span "Cancel" at bounding box center [935, 563] width 38 height 14
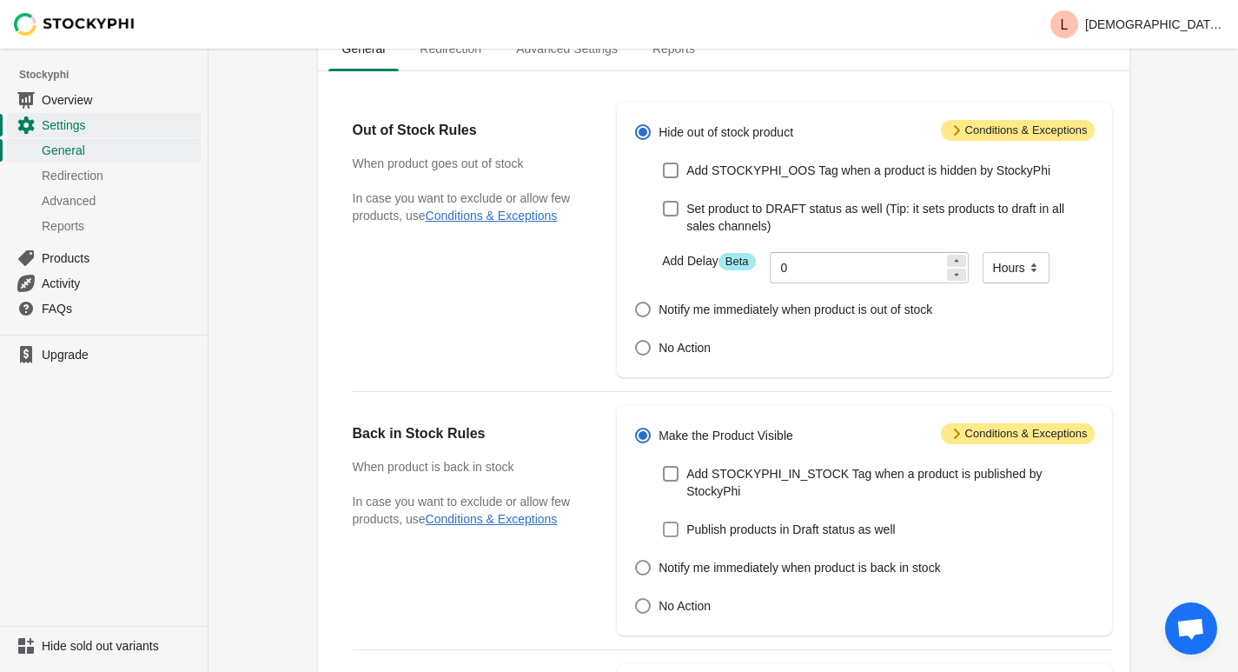
scroll to position [87, 0]
click at [1017, 431] on span "Attention Conditions & Exceptions" at bounding box center [1018, 432] width 154 height 21
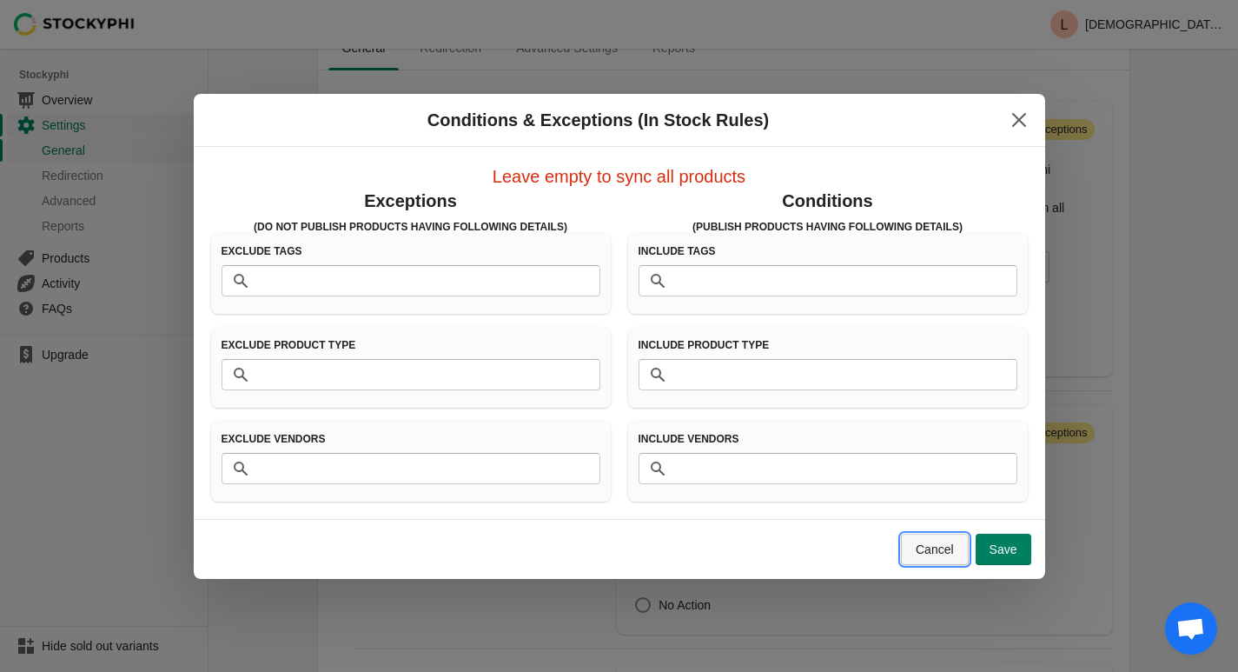
drag, startPoint x: 941, startPoint y: 547, endPoint x: 904, endPoint y: 522, distance: 45.1
click at [939, 547] on span "Cancel" at bounding box center [935, 549] width 38 height 14
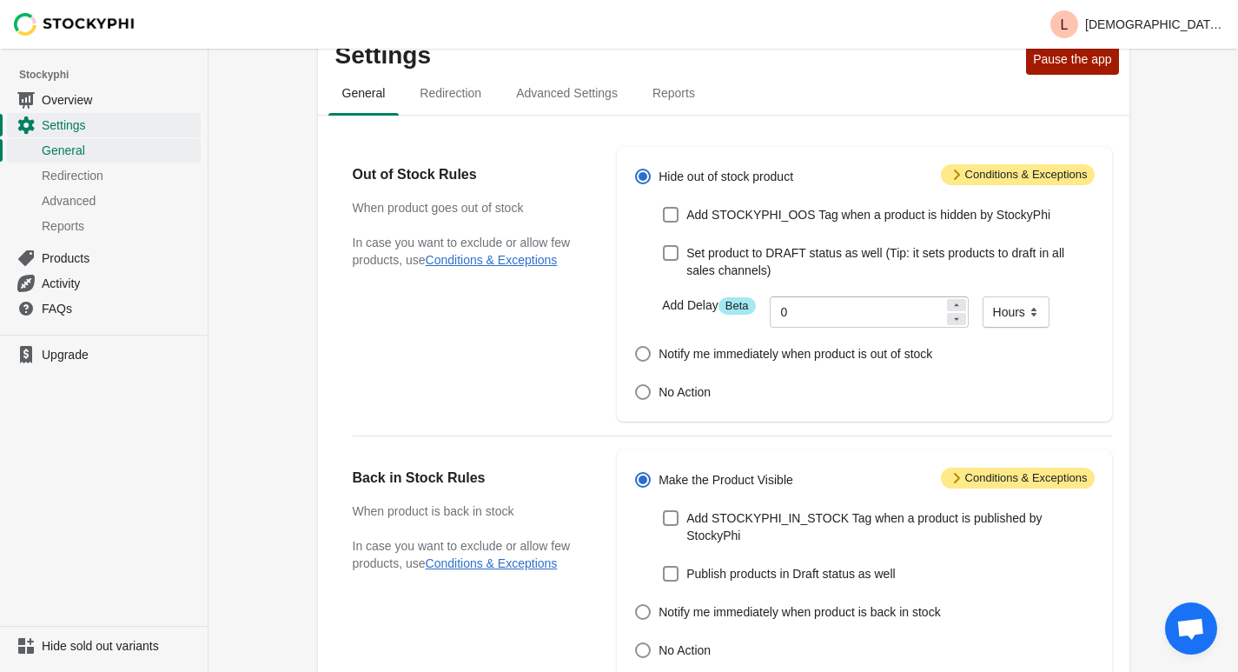
scroll to position [0, 0]
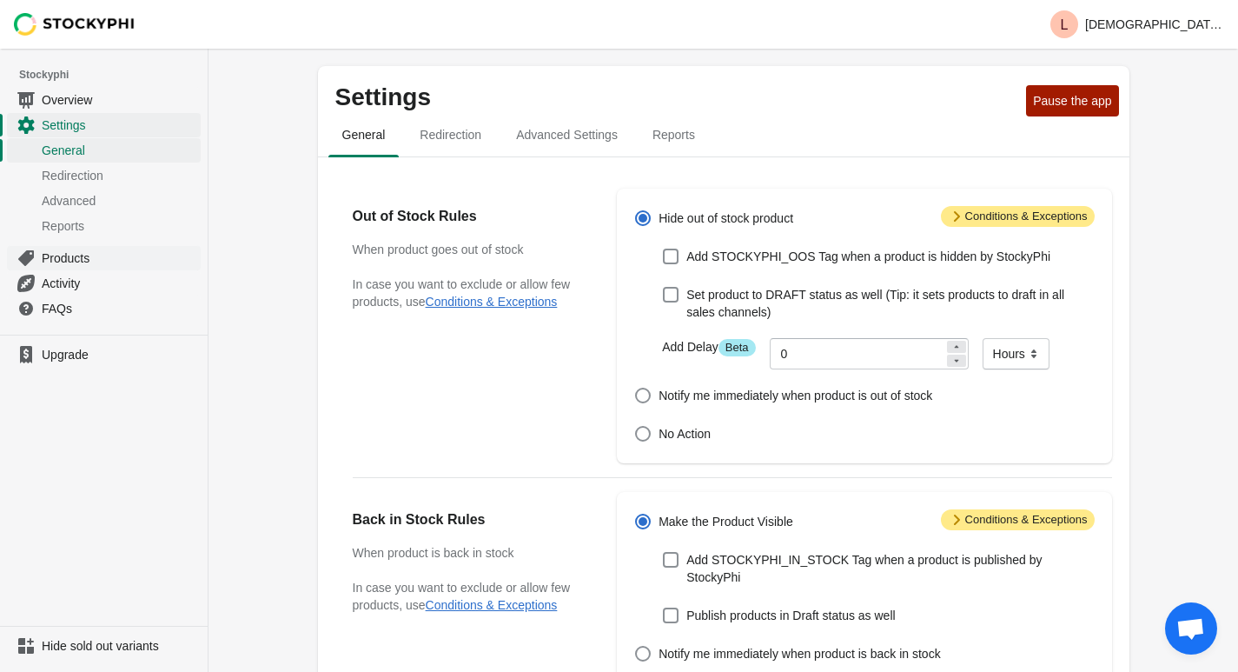
click at [74, 256] on span "Products" at bounding box center [120, 257] width 156 height 17
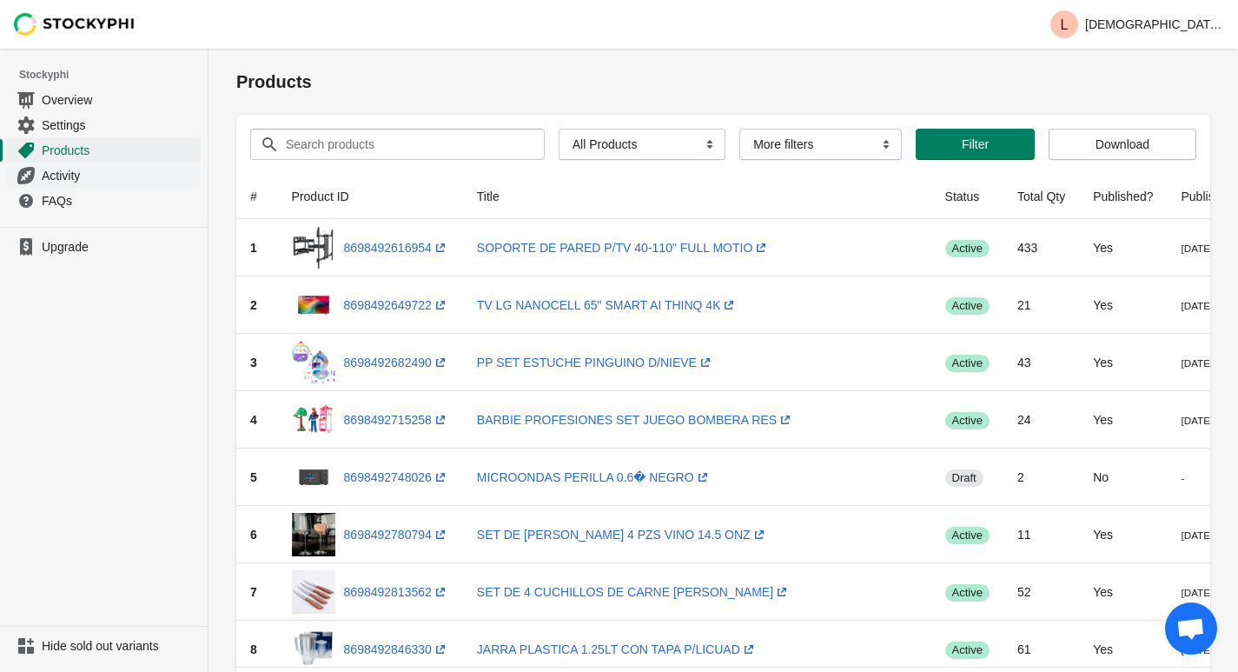
click at [55, 182] on span "Activity" at bounding box center [120, 175] width 156 height 17
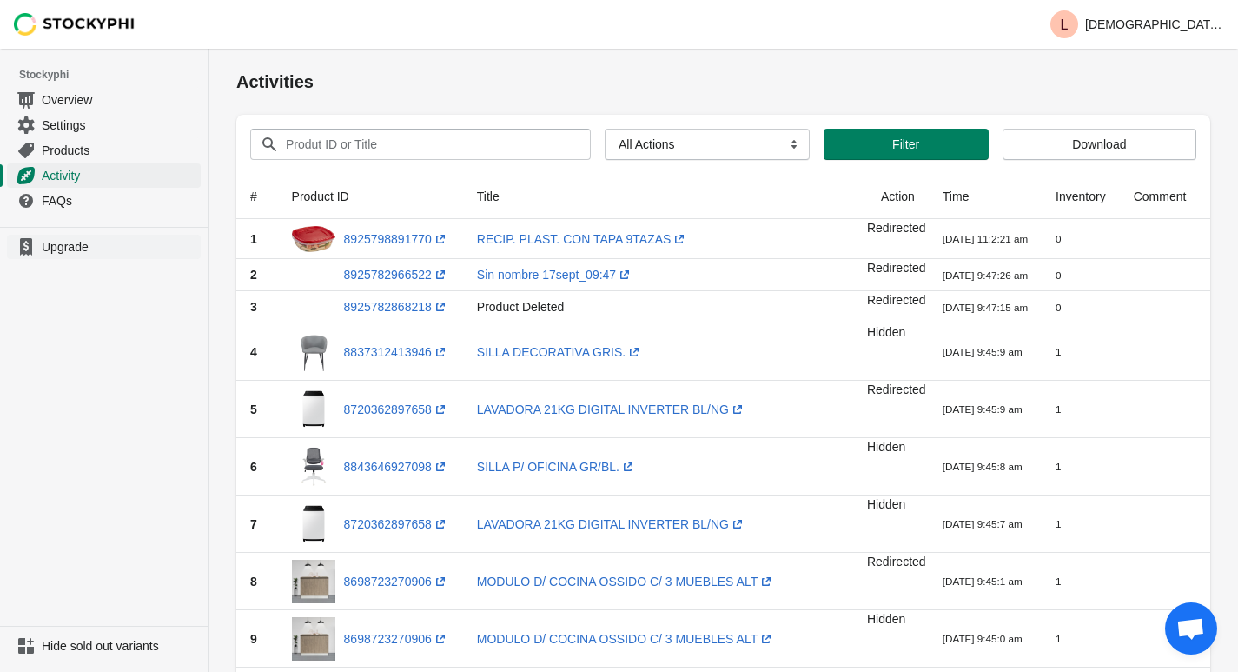
click at [66, 250] on span "Upgrade" at bounding box center [120, 246] width 156 height 17
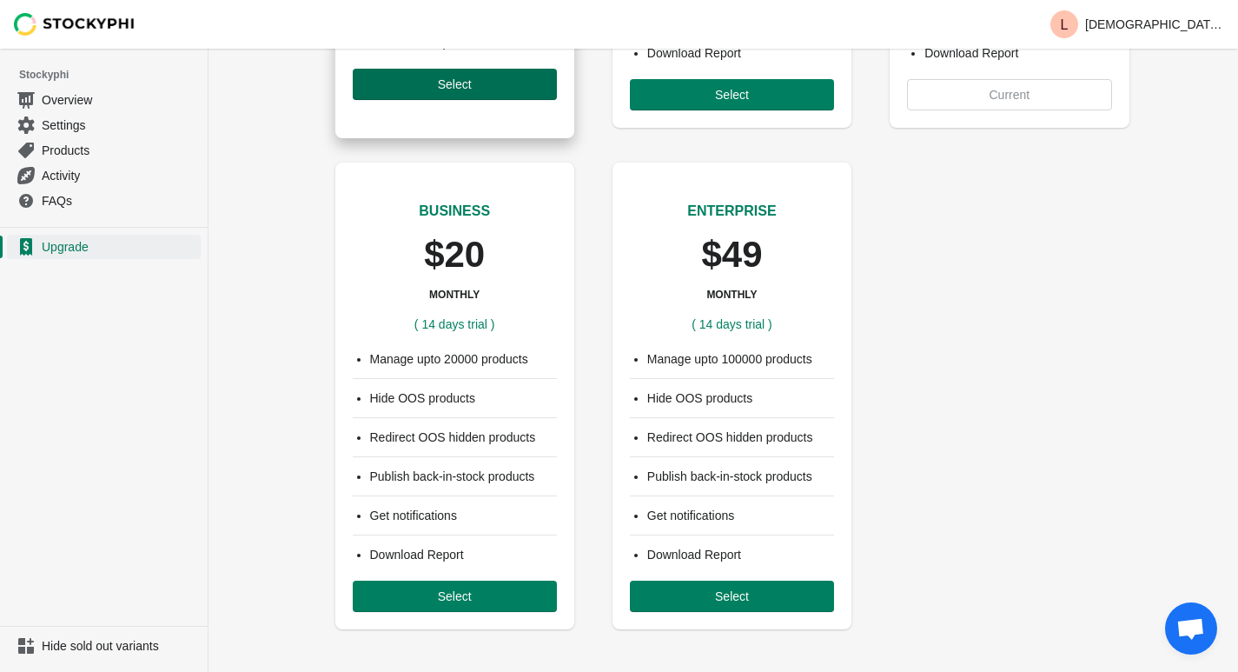
scroll to position [442, 0]
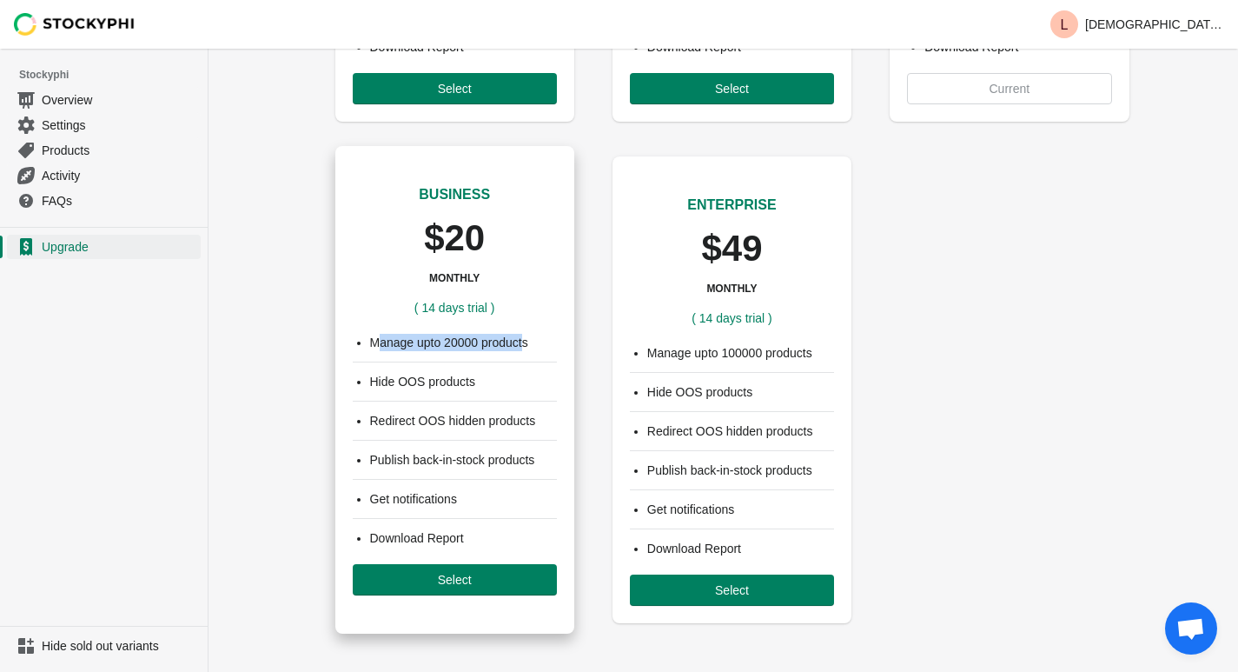
drag, startPoint x: 375, startPoint y: 346, endPoint x: 524, endPoint y: 341, distance: 148.6
click at [524, 341] on li "Manage upto 20000 products" at bounding box center [463, 342] width 187 height 17
drag, startPoint x: 381, startPoint y: 456, endPoint x: 521, endPoint y: 467, distance: 141.1
click at [523, 467] on li "Publish back-in-stock products" at bounding box center [463, 459] width 187 height 17
drag, startPoint x: 417, startPoint y: 488, endPoint x: 436, endPoint y: 488, distance: 19.1
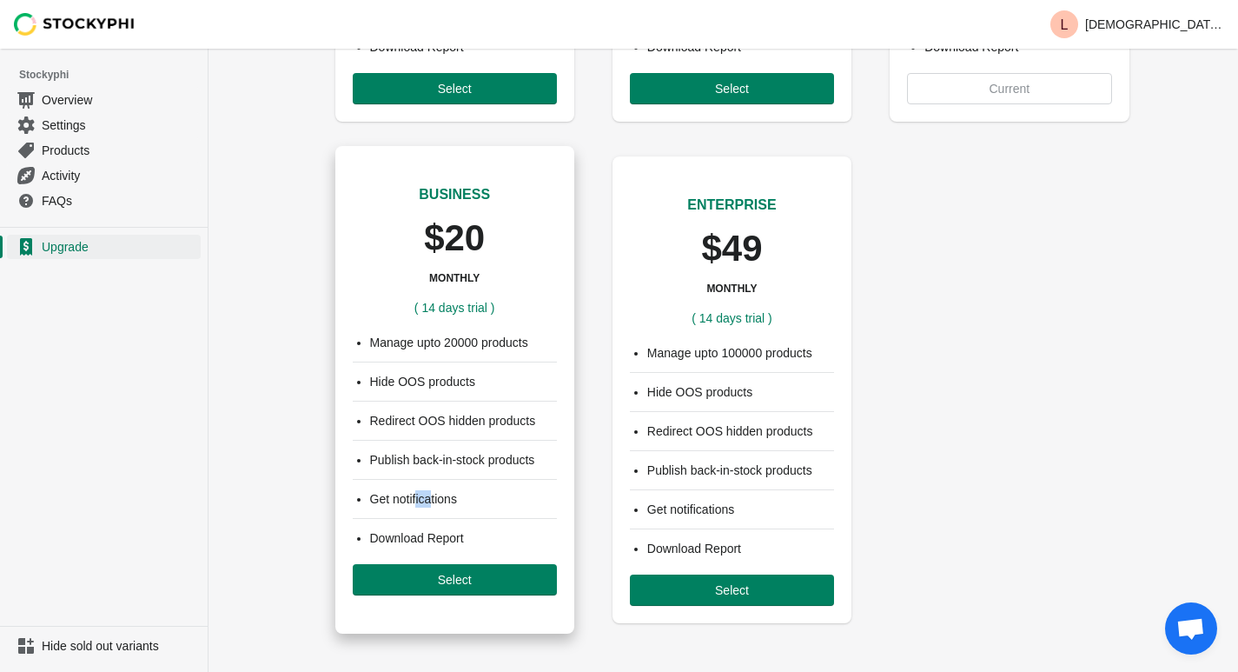
click at [436, 488] on div "Get notifications" at bounding box center [455, 493] width 204 height 29
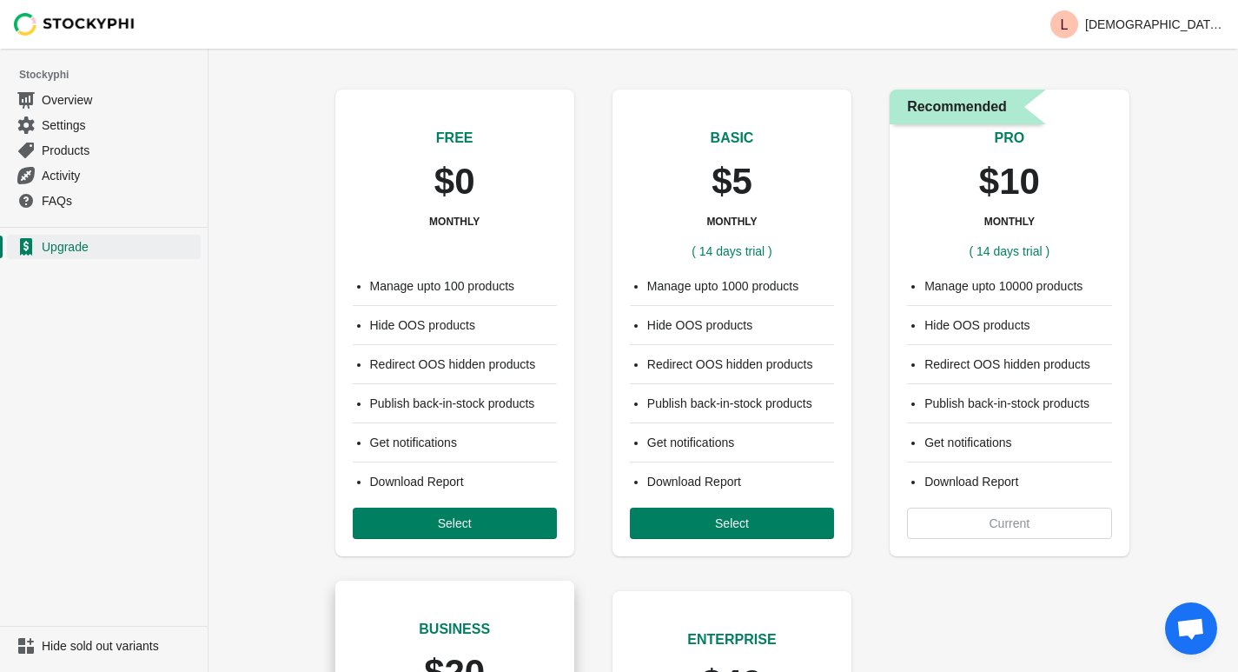
scroll to position [0, 0]
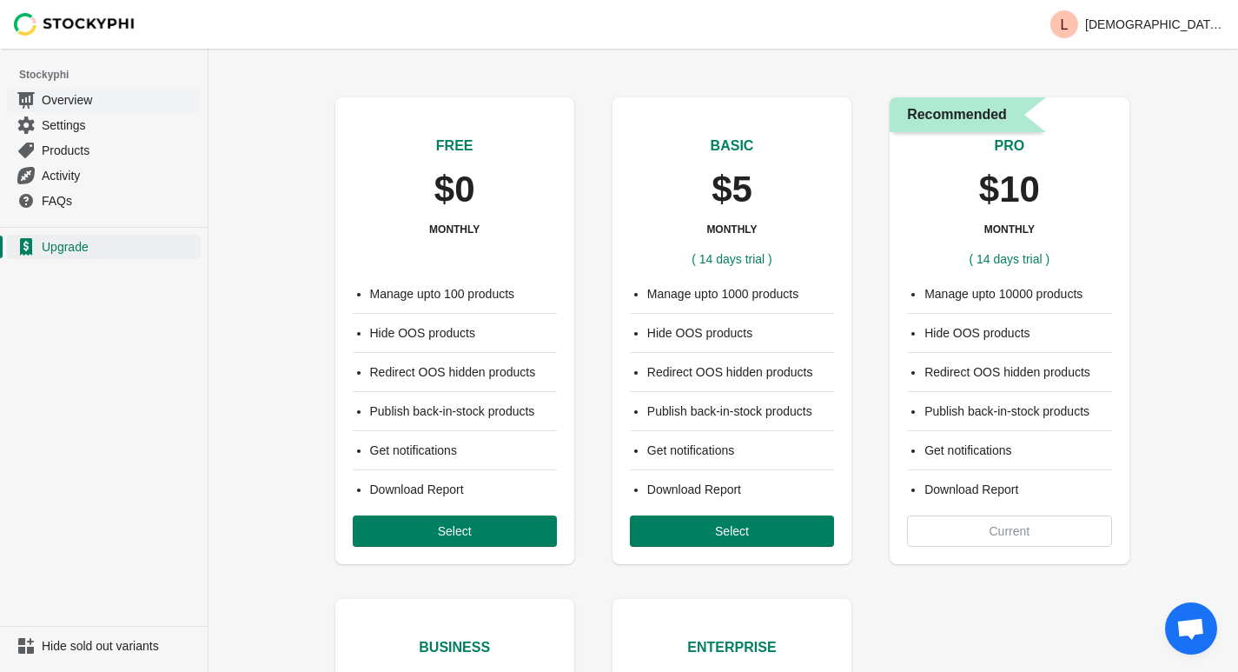
click at [80, 92] on span "Overview" at bounding box center [120, 99] width 156 height 17
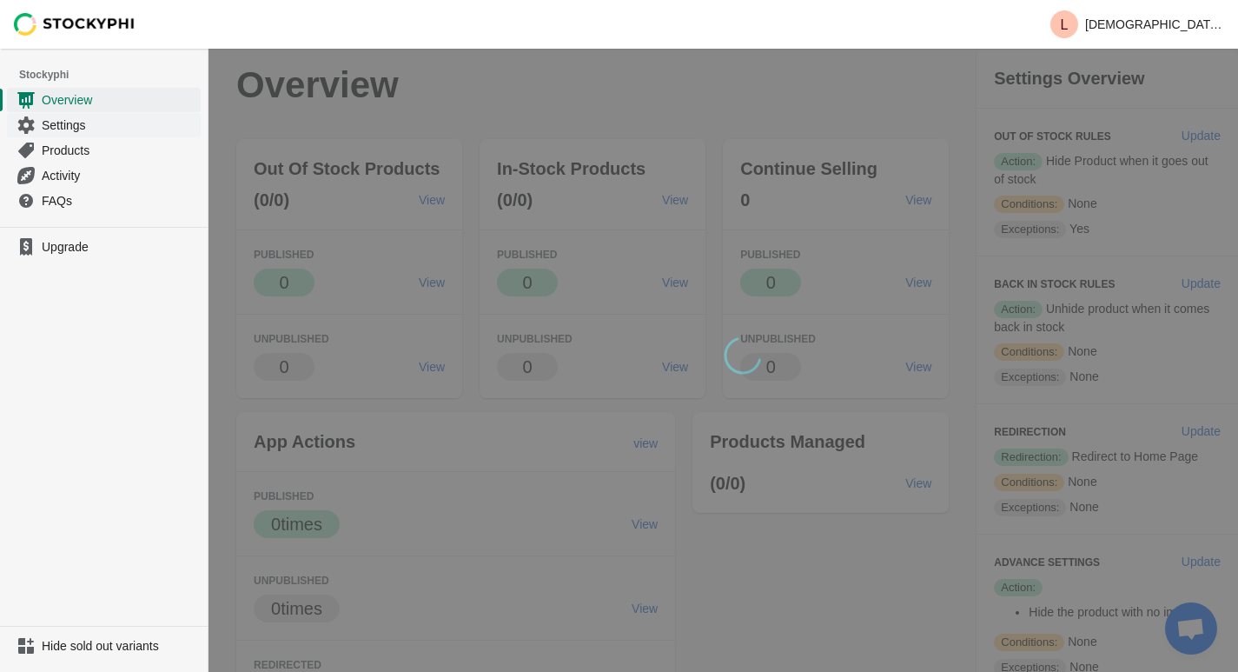
click at [86, 121] on span "Settings" at bounding box center [120, 124] width 156 height 17
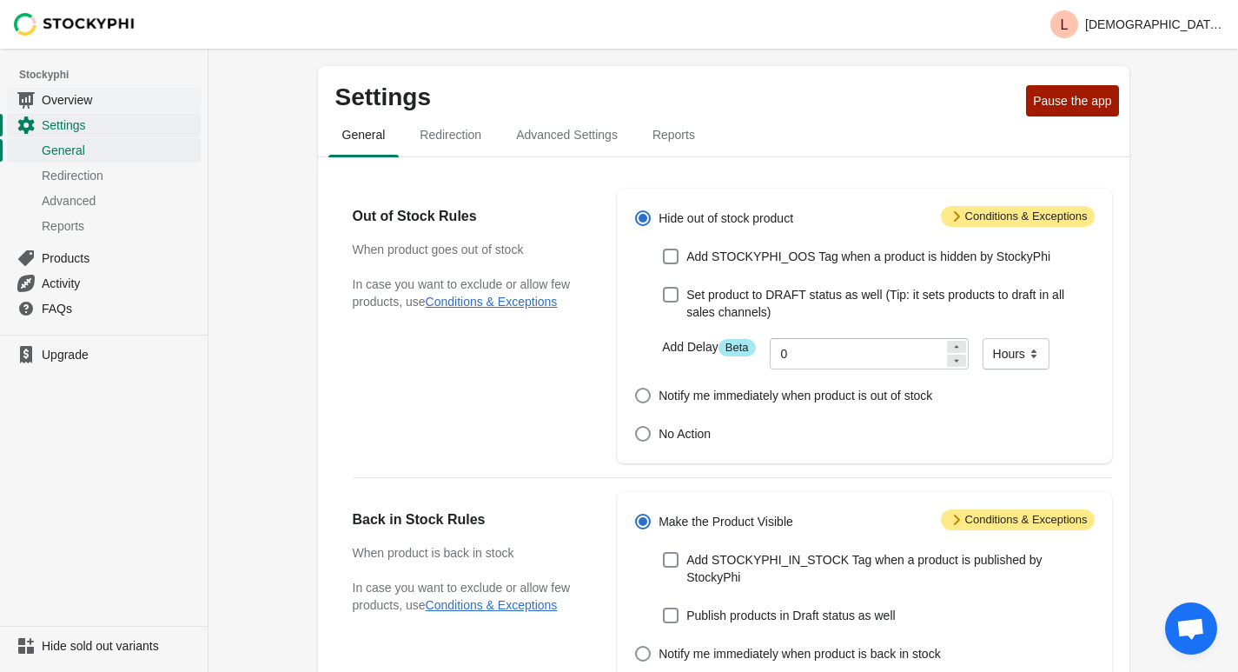
click at [78, 94] on span "Overview" at bounding box center [120, 99] width 156 height 17
